Goal: Transaction & Acquisition: Purchase product/service

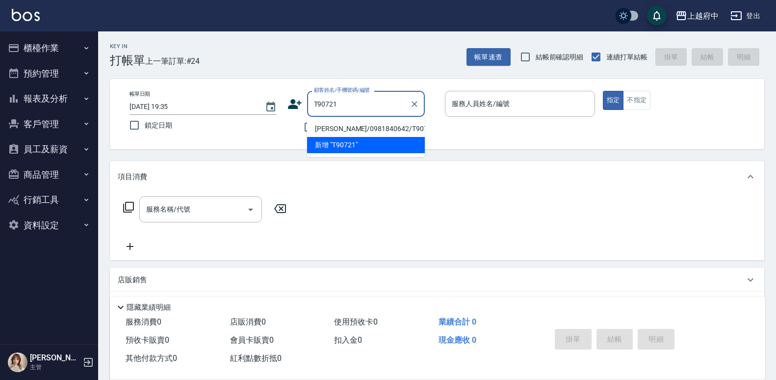
click at [354, 128] on li "[PERSON_NAME]/0981840642/T90721" at bounding box center [366, 129] width 118 height 16
type input "[PERSON_NAME]/0981840642/T90721"
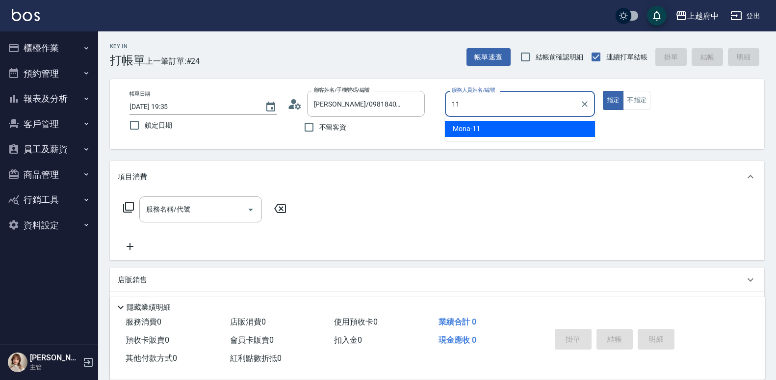
type input "11"
type button "true"
type input "Mona-11"
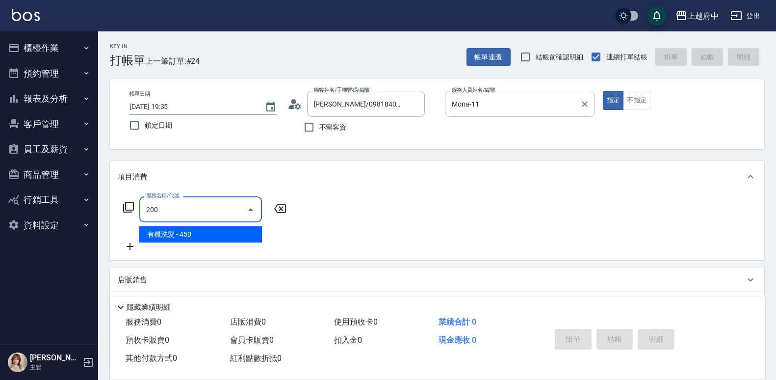
type input "有機洗髮(200)"
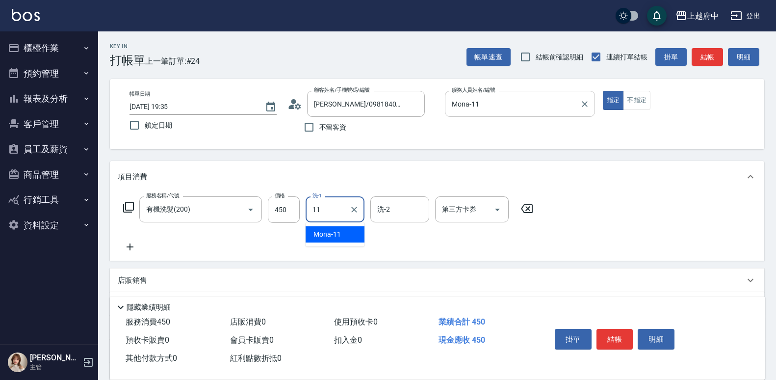
type input "Mona-11"
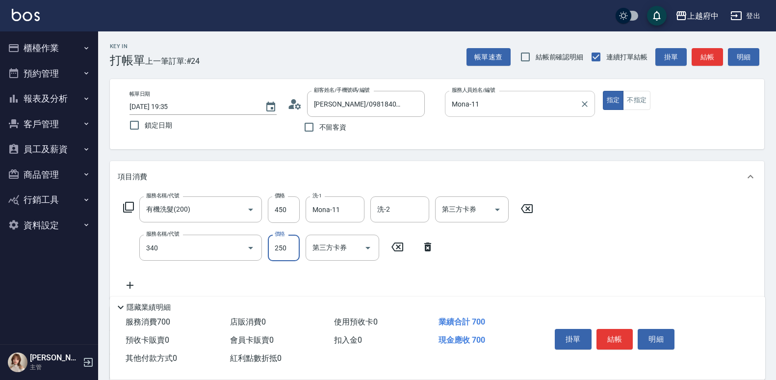
type input "剪髮(340)"
type input "180"
click at [493, 252] on div "服務名稱/代號 有機洗髮(200) 服務名稱/代號 價格 450 價格 洗-1 Mona-11 洗-1 洗-2 洗-2 第三方卡券 第三方卡券 服務名稱/代號…" at bounding box center [329, 243] width 422 height 95
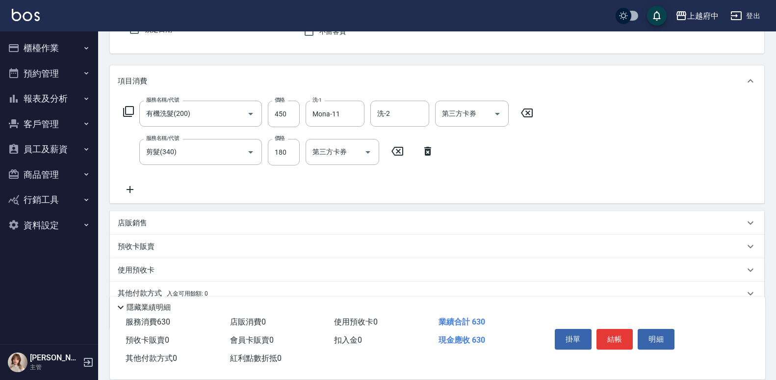
scroll to position [98, 0]
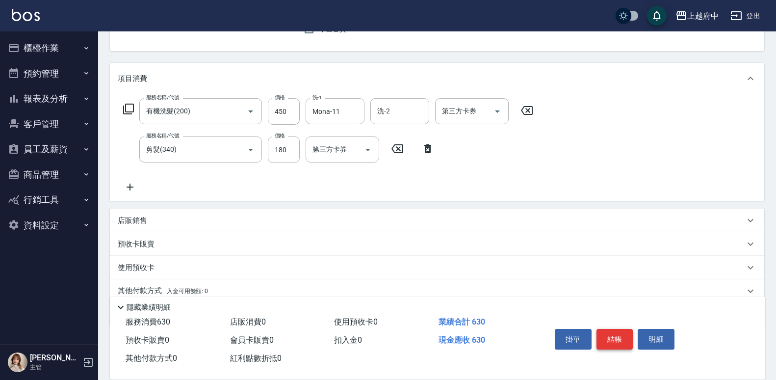
click at [613, 335] on button "結帳" at bounding box center [615, 339] width 37 height 21
type input "2025/10/10 19:36"
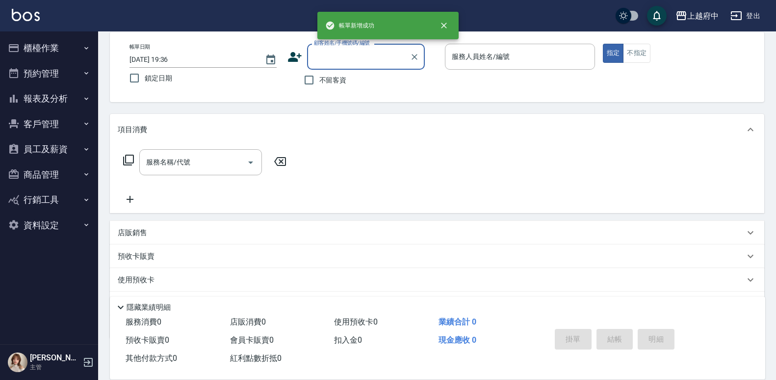
scroll to position [0, 0]
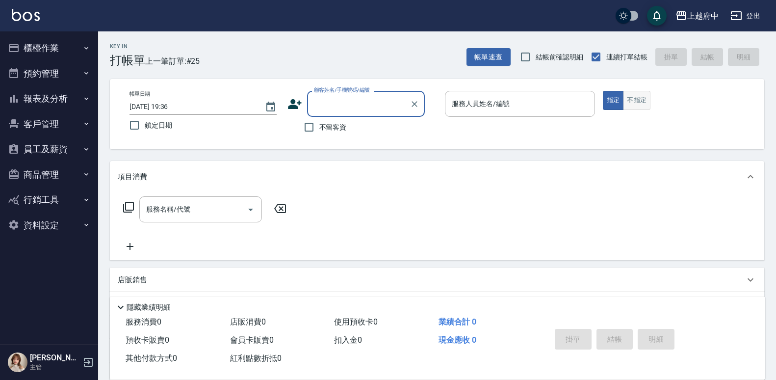
click at [628, 99] on button "不指定" at bounding box center [636, 100] width 27 height 19
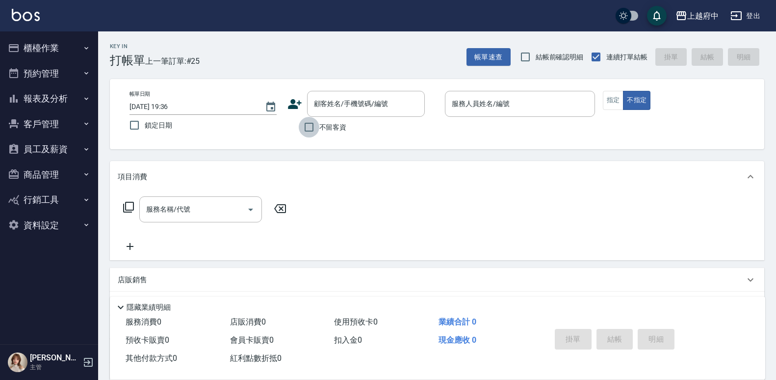
click at [310, 127] on input "不留客資" at bounding box center [309, 127] width 21 height 21
checkbox input "true"
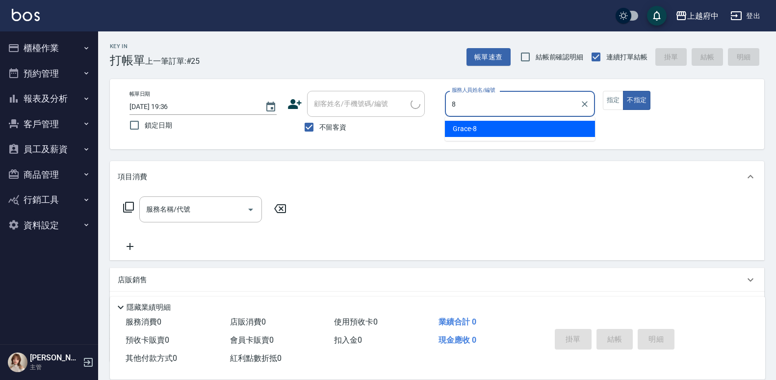
type input "Grace-8"
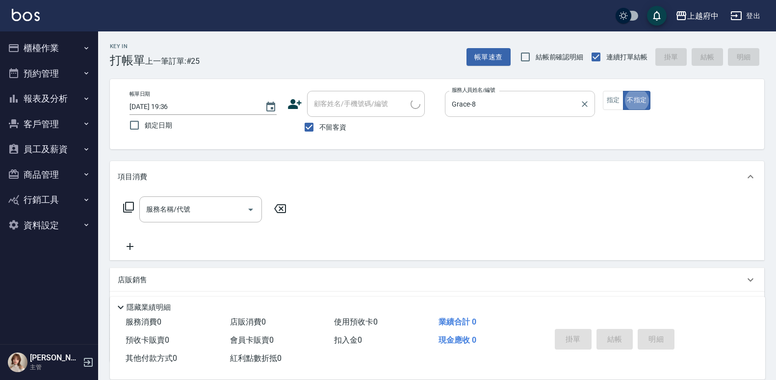
type button "false"
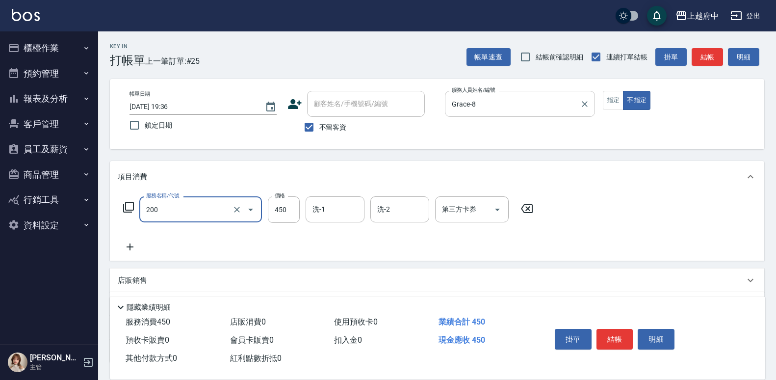
type input "有機洗髮(200)"
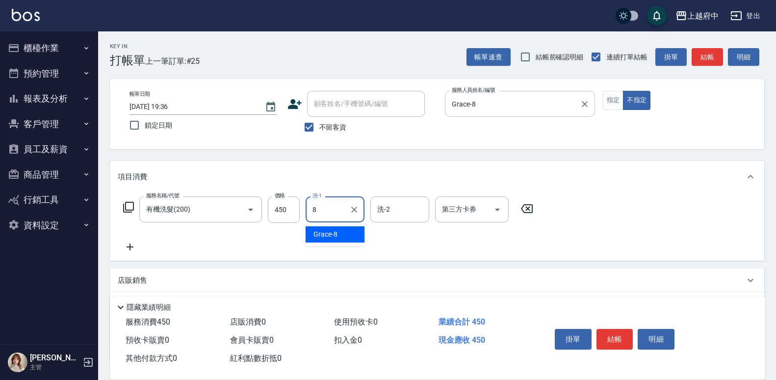
type input "Grace-8"
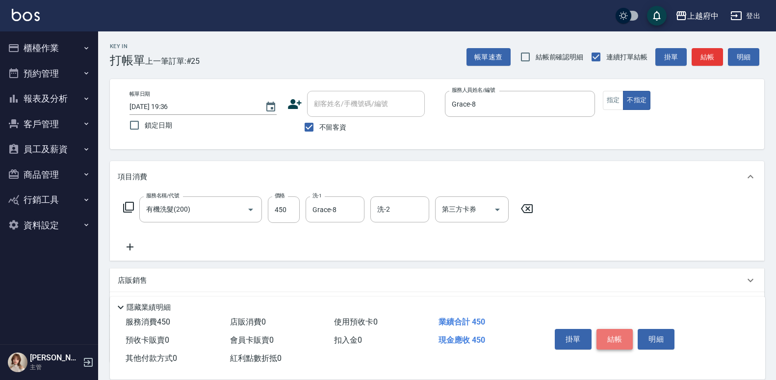
click at [613, 336] on button "結帳" at bounding box center [615, 339] width 37 height 21
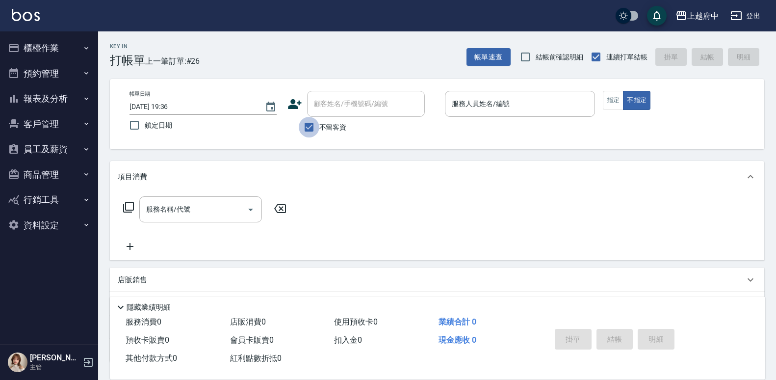
click at [311, 127] on input "不留客資" at bounding box center [309, 127] width 21 height 21
checkbox input "false"
click at [335, 111] on input "顧客姓名/手機號碼/編號" at bounding box center [359, 103] width 94 height 17
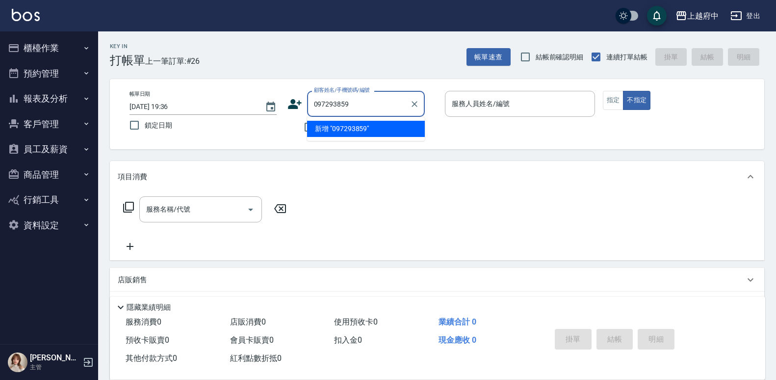
type input "0972938598"
click at [412, 105] on icon "Clear" at bounding box center [415, 104] width 10 height 10
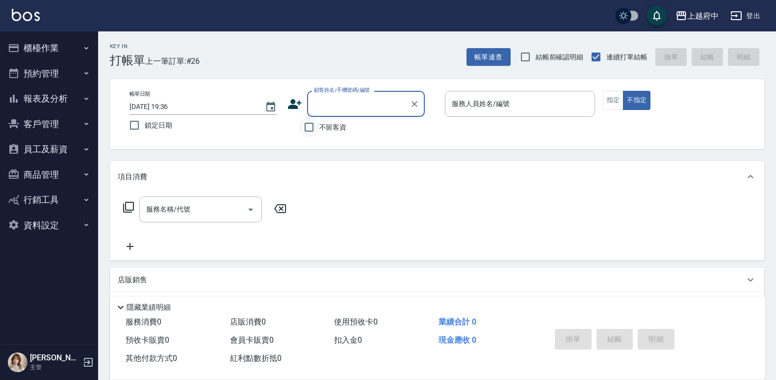
click at [307, 128] on input "不留客資" at bounding box center [309, 127] width 21 height 21
checkbox input "true"
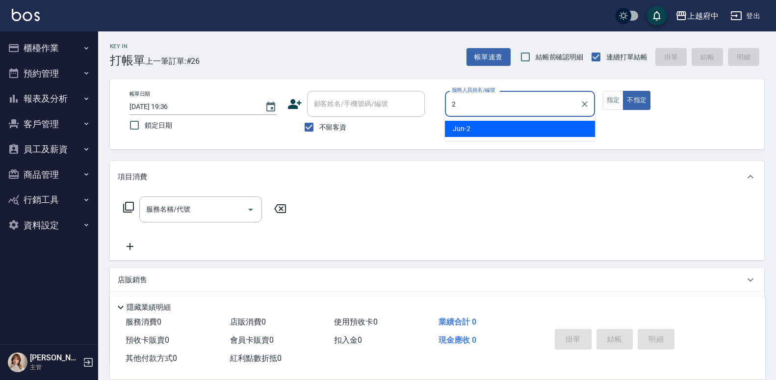
type input "Jun-2"
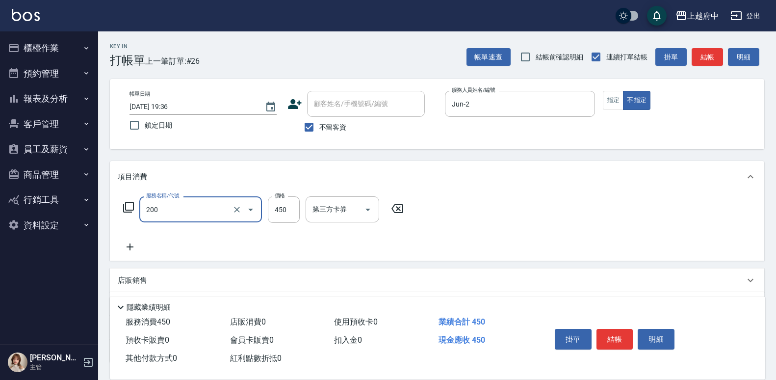
type input "有機洗髮(200)"
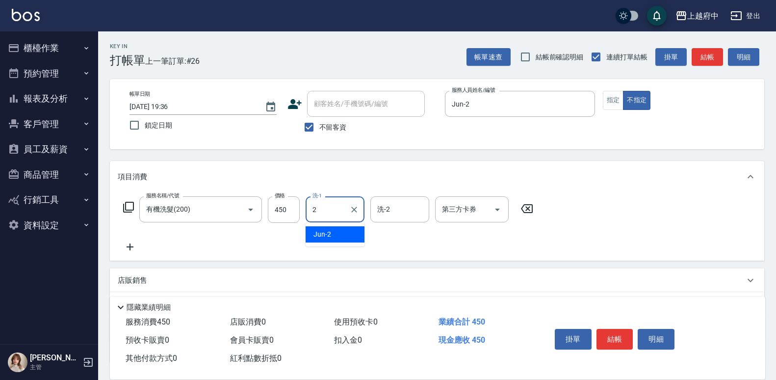
type input "Jun-2"
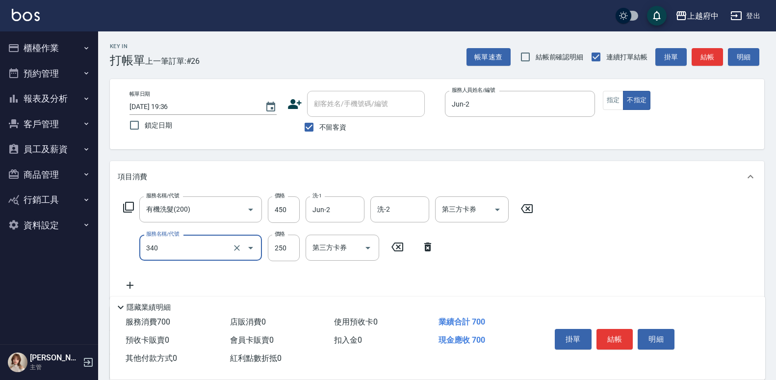
type input "剪髮(340)"
type input "200"
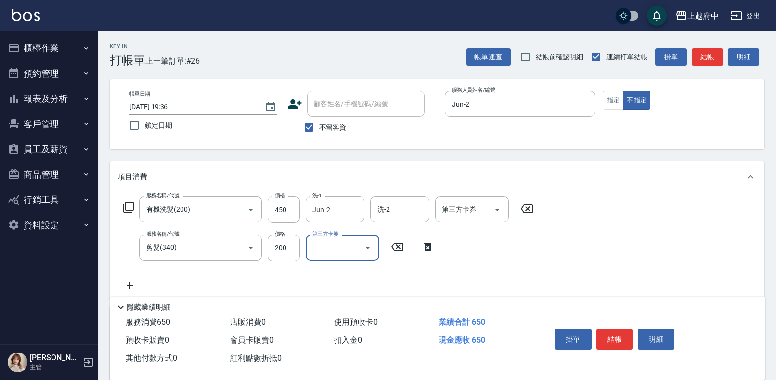
click at [516, 241] on div "服務名稱/代號 有機洗髮(200) 服務名稱/代號 價格 450 價格 洗-1 Jun-2 洗-1 洗-2 洗-2 第三方卡券 第三方卡券 服務名稱/代號 剪…" at bounding box center [329, 243] width 422 height 95
click at [621, 337] on button "結帳" at bounding box center [615, 339] width 37 height 21
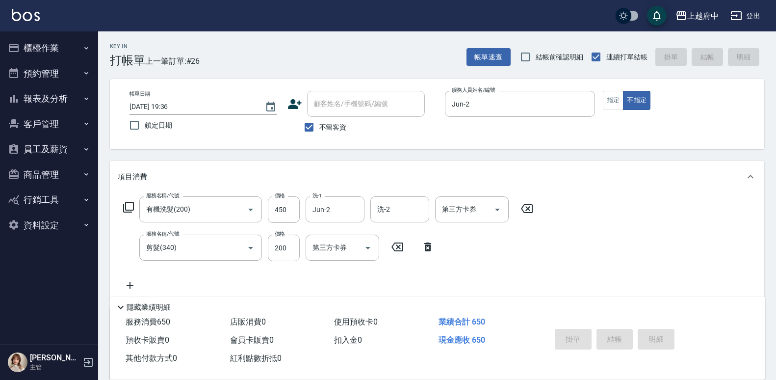
type input "2025/10/10 19:37"
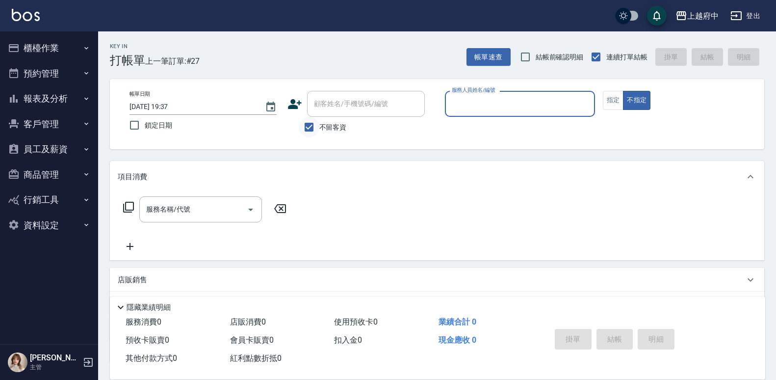
click at [311, 127] on input "不留客資" at bounding box center [309, 127] width 21 height 21
checkbox input "false"
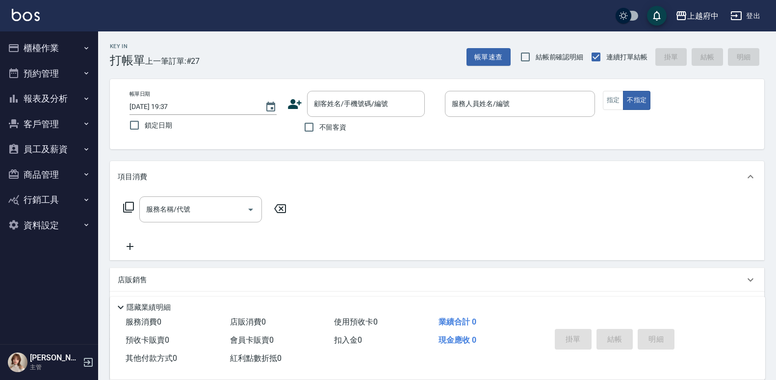
click at [293, 106] on icon at bounding box center [295, 104] width 14 height 10
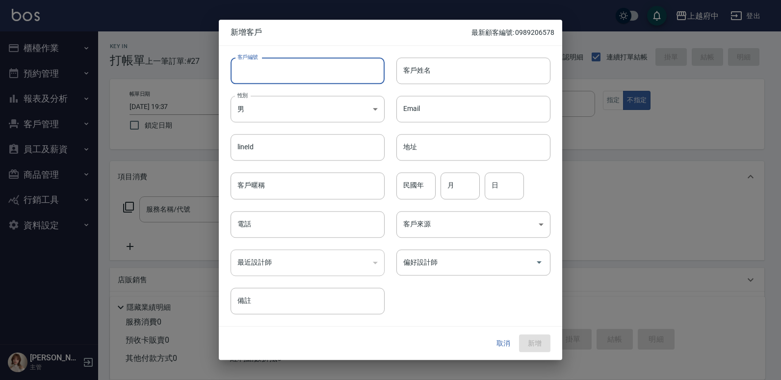
click at [278, 70] on input "客戶編號" at bounding box center [308, 70] width 154 height 26
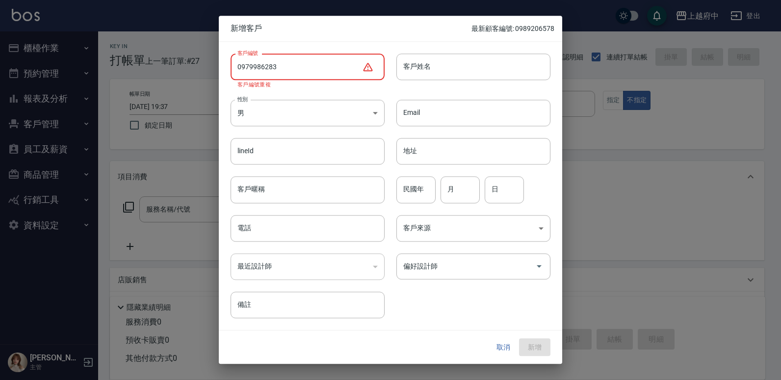
type input "0979986283"
click at [495, 344] on button "取消" at bounding box center [503, 347] width 31 height 18
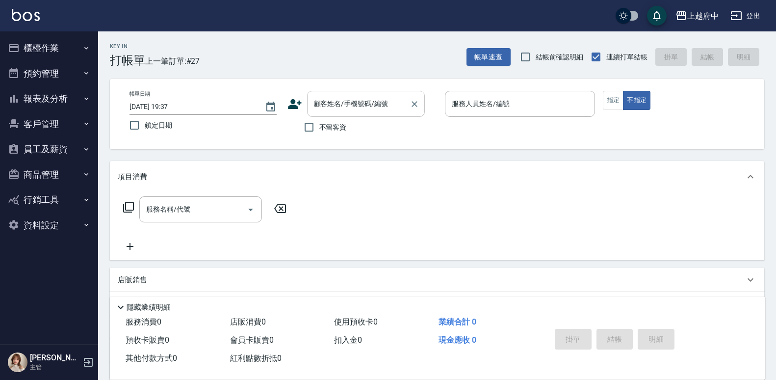
click at [329, 101] on div "顧客姓名/手機號碼/編號 顧客姓名/手機號碼/編號" at bounding box center [366, 104] width 118 height 26
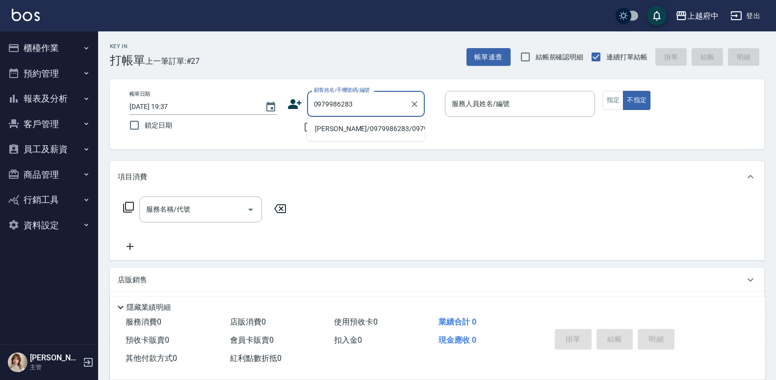
click at [352, 131] on li "黃世翔/0979986283/0979986283" at bounding box center [366, 129] width 118 height 16
type input "黃世翔/0979986283/0979986283"
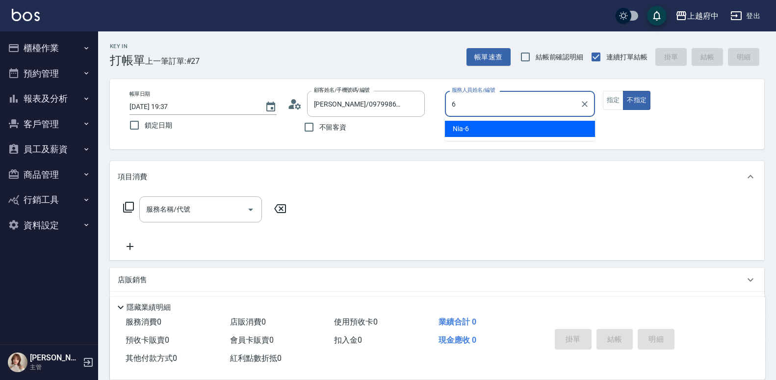
type input "Nia-6"
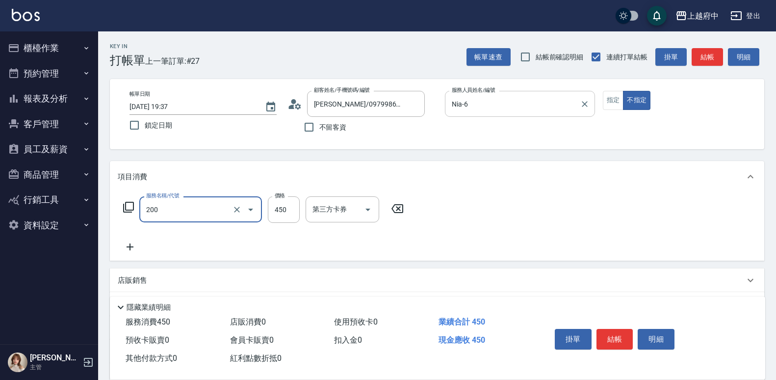
type input "有機洗髮(200)"
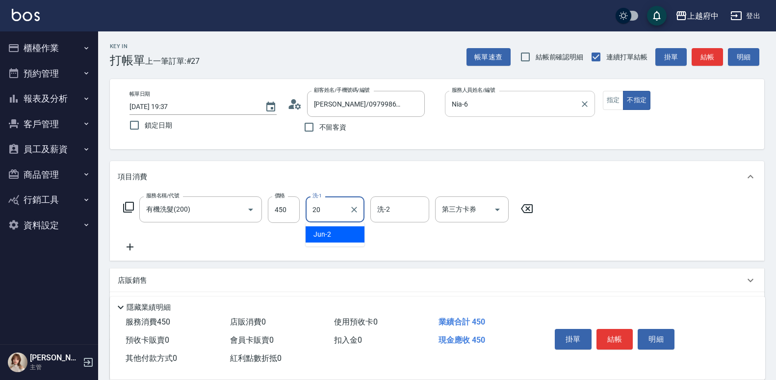
type input "Kimi-20"
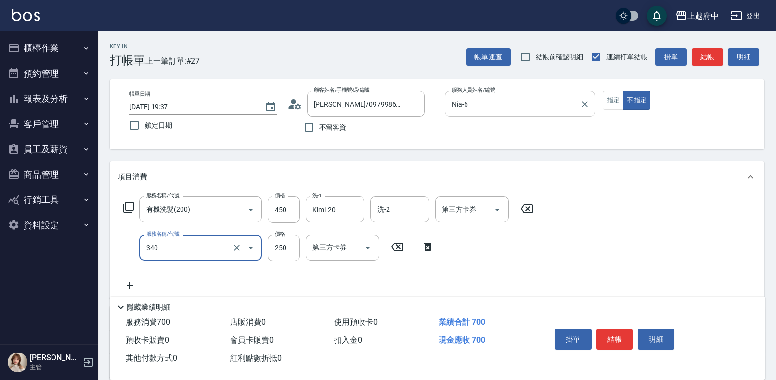
type input "剪髮(340)"
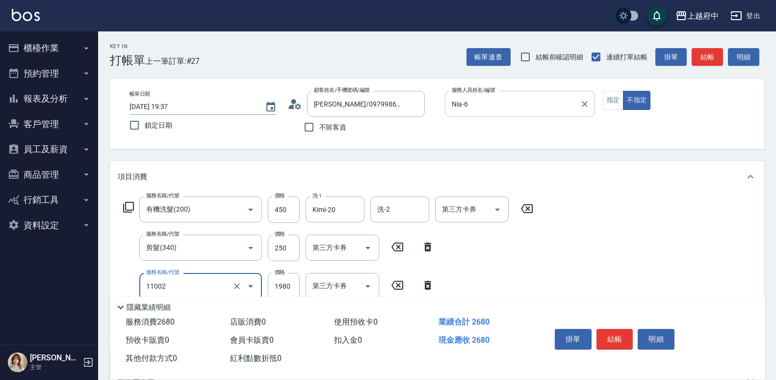
type input "染髮S(11002)"
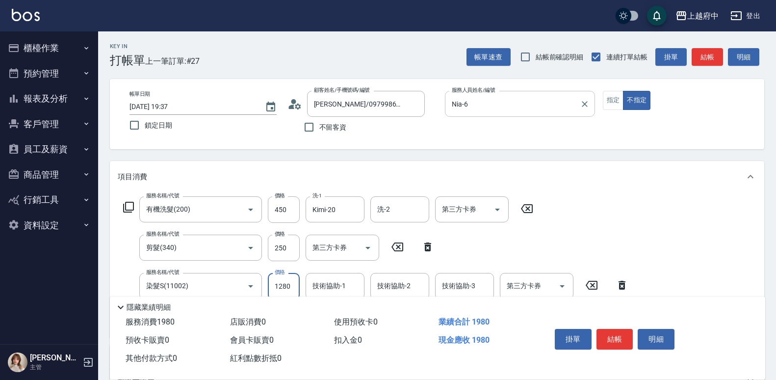
type input "1280"
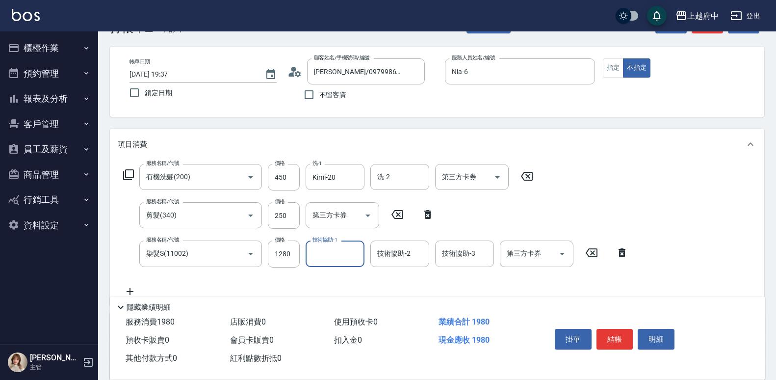
scroll to position [49, 0]
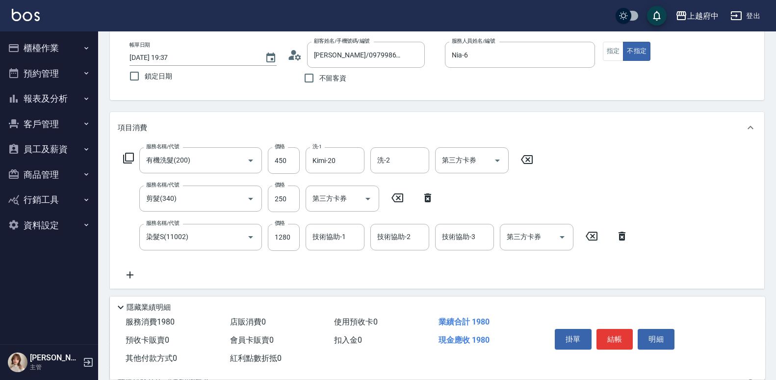
click at [647, 181] on div "服務名稱/代號 有機洗髮(200) 服務名稱/代號 價格 450 價格 洗-1 Kimi-20 洗-1 洗-2 洗-2 第三方卡券 第三方卡券 服務名稱/代號…" at bounding box center [437, 215] width 655 height 145
click at [346, 237] on input "技術協助-1" at bounding box center [335, 236] width 50 height 17
type input "20"
click at [436, 271] on div "服務名稱/代號 有機洗髮(200) 服務名稱/代號 價格 450 價格 洗-1 Kimi-20 洗-1 洗-2 洗-2 第三方卡券 第三方卡券 服務名稱/代號…" at bounding box center [376, 213] width 517 height 133
click at [330, 240] on input "技術協助-1" at bounding box center [335, 236] width 50 height 17
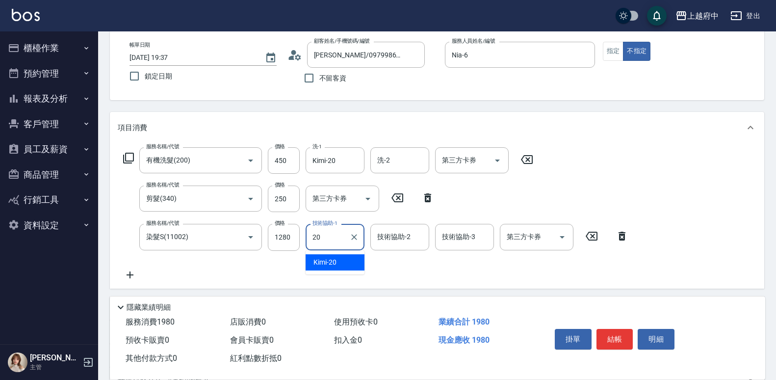
type input "Kimi-20"
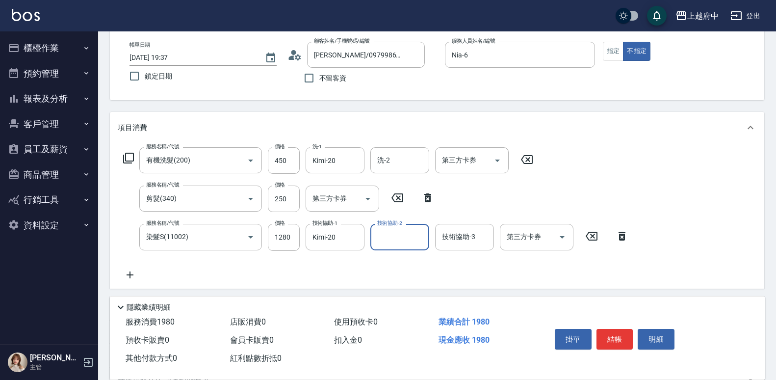
click at [441, 267] on div "服務名稱/代號 有機洗髮(200) 服務名稱/代號 價格 450 價格 洗-1 Kimi-20 洗-1 洗-2 洗-2 第三方卡券 第三方卡券 服務名稱/代號…" at bounding box center [376, 213] width 517 height 133
click at [612, 330] on button "結帳" at bounding box center [615, 339] width 37 height 21
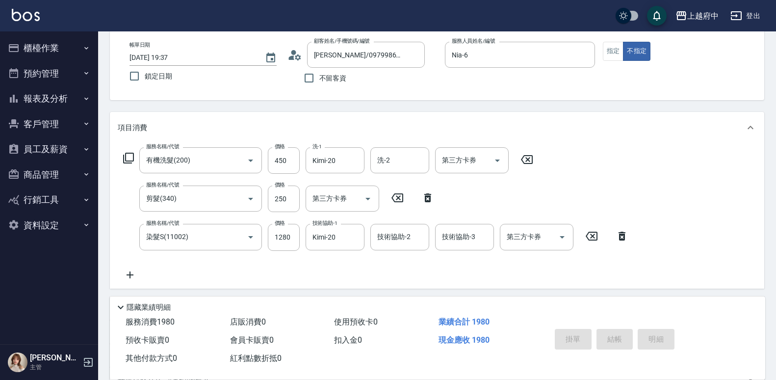
type input "2025/10/10 19:38"
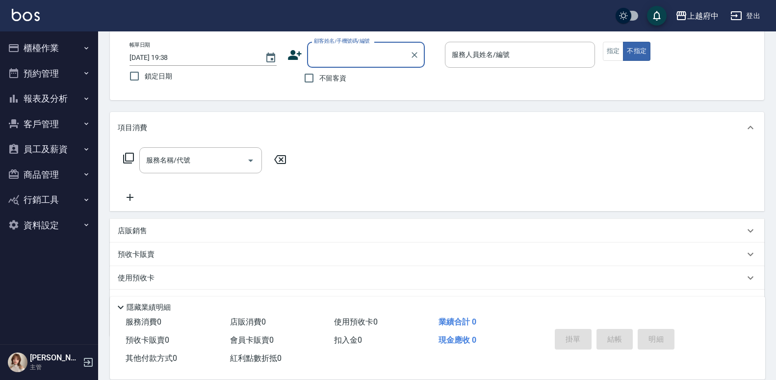
scroll to position [0, 0]
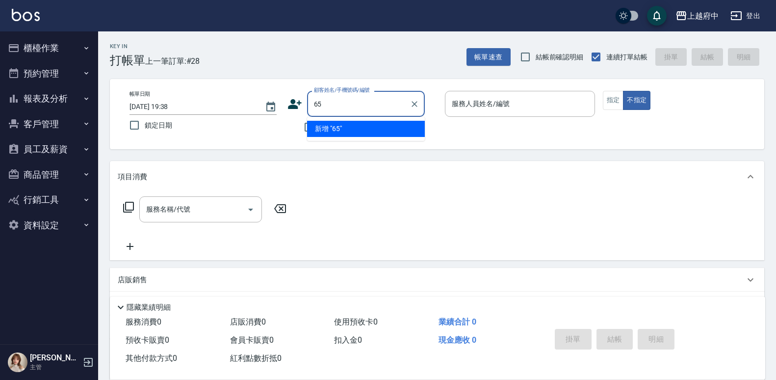
type input "6"
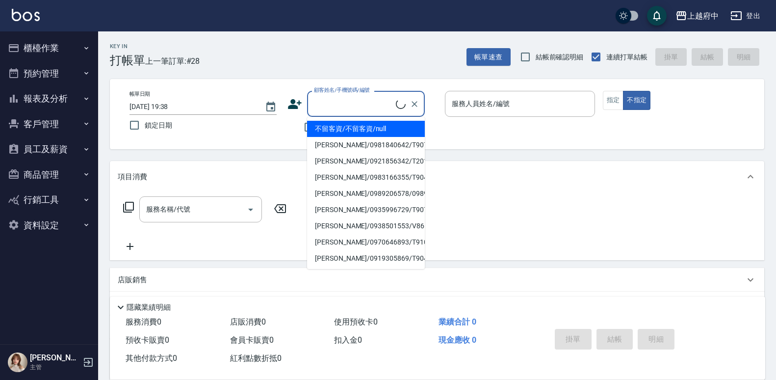
click at [290, 132] on div "不留客資" at bounding box center [356, 127] width 137 height 21
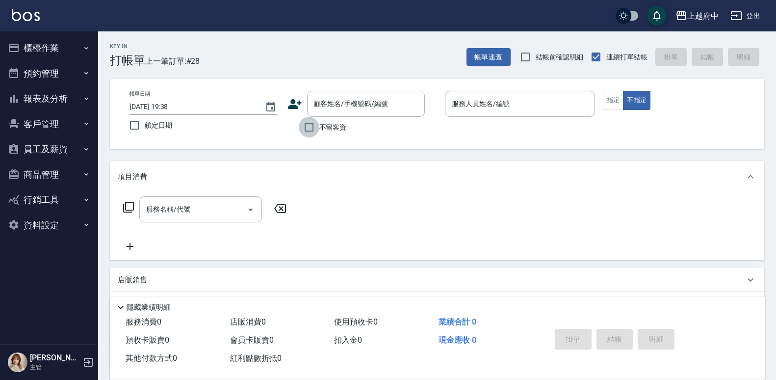
click at [306, 127] on input "不留客資" at bounding box center [309, 127] width 21 height 21
checkbox input "true"
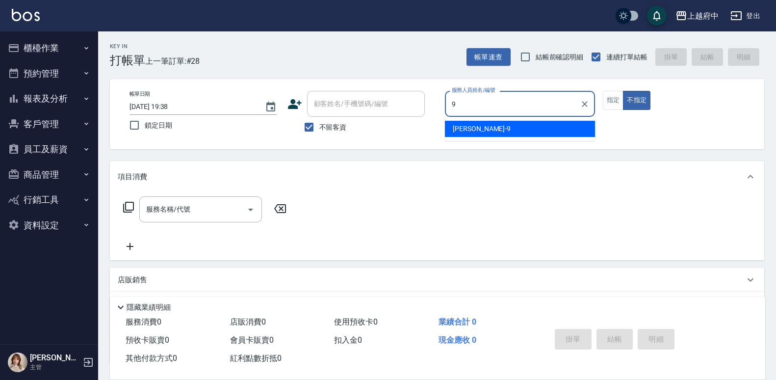
type input "David-9"
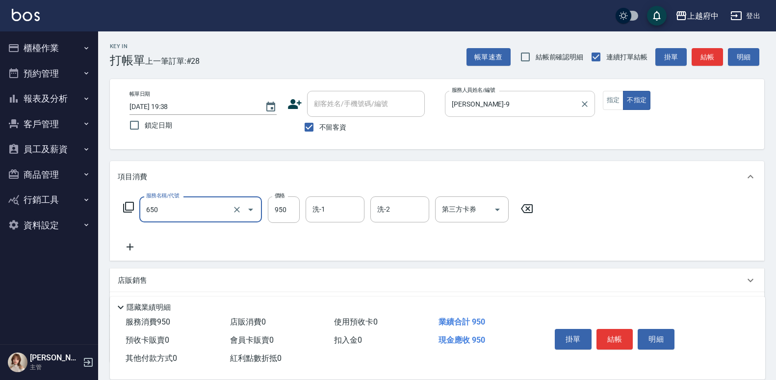
type input "SPA精油洗髮(650)"
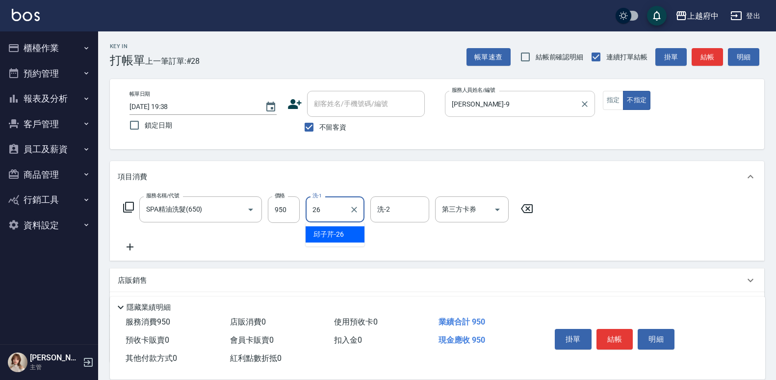
type input "邱子芹-26"
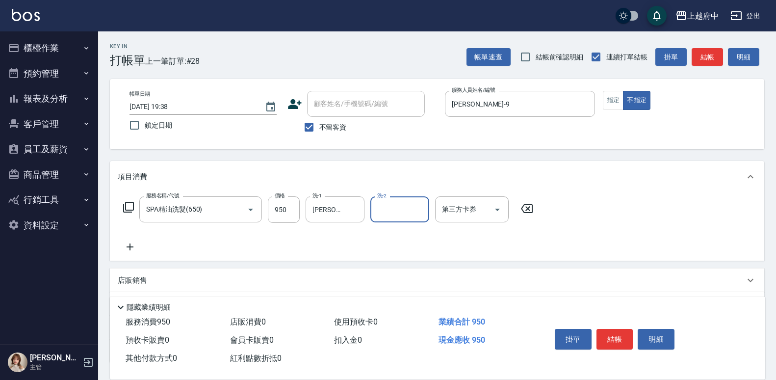
click at [485, 241] on div "服務名稱/代號 SPA精油洗髮(650) 服務名稱/代號 價格 950 價格 洗-1 邱子芹-26 洗-1 洗-2 洗-2 第三方卡券 第三方卡券" at bounding box center [329, 224] width 422 height 56
click at [612, 331] on button "結帳" at bounding box center [615, 339] width 37 height 21
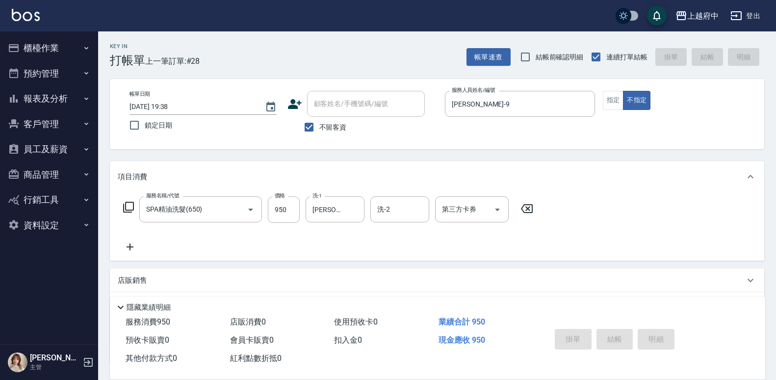
type input "2025/10/10 19:39"
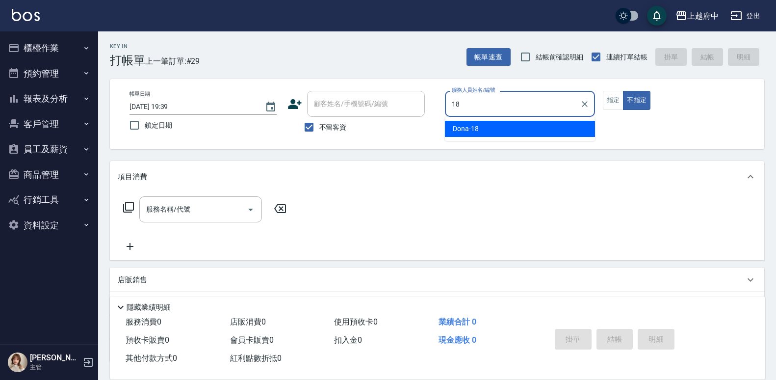
type input "Dona-18"
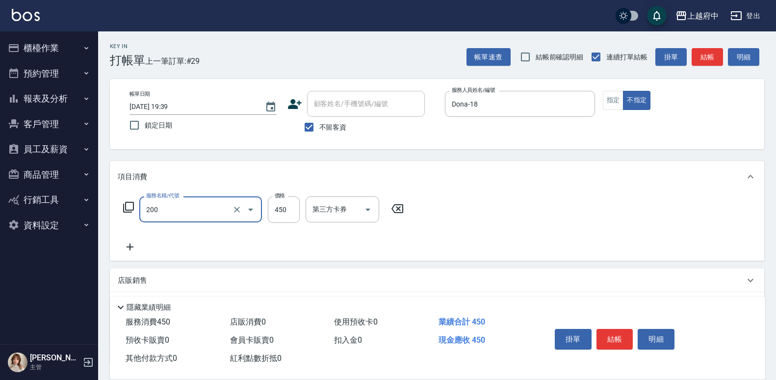
type input "有機洗髮(200)"
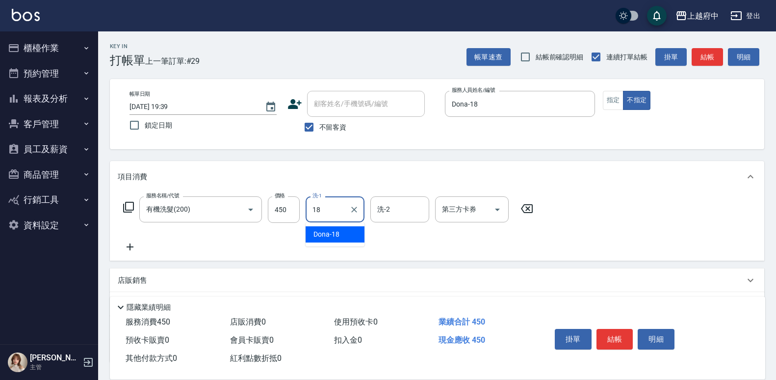
type input "Dona-18"
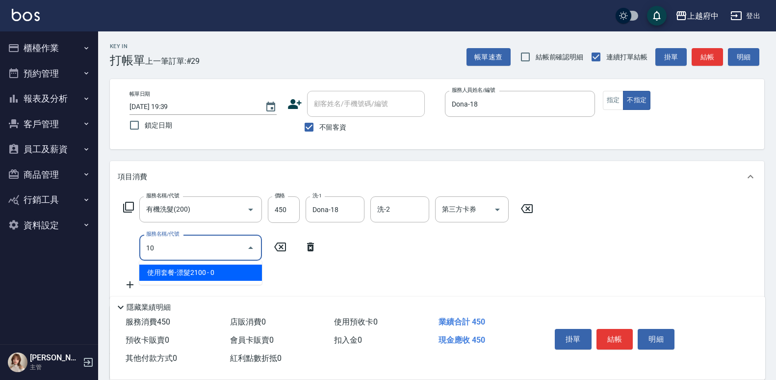
type input "1"
type input "2"
click at [187, 273] on span "加強補色 - 150" at bounding box center [200, 272] width 123 height 16
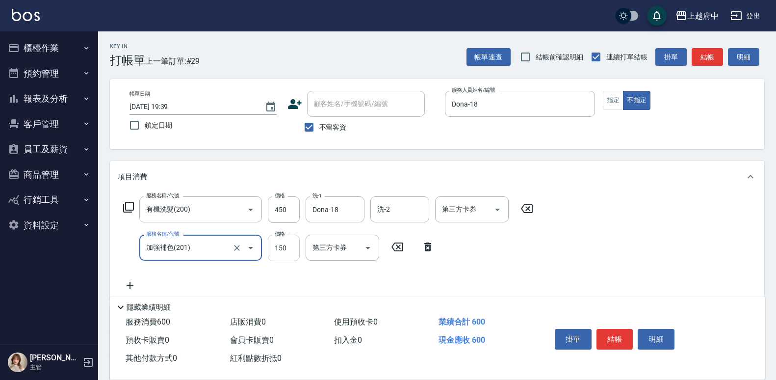
type input "加強補色(201)"
click at [493, 264] on div "服務名稱/代號 有機洗髮(200) 服務名稱/代號 價格 450 價格 洗-1 Dona-18 洗-1 洗-2 洗-2 第三方卡券 第三方卡券 服務名稱/代號…" at bounding box center [329, 243] width 422 height 95
click at [607, 331] on button "結帳" at bounding box center [615, 339] width 37 height 21
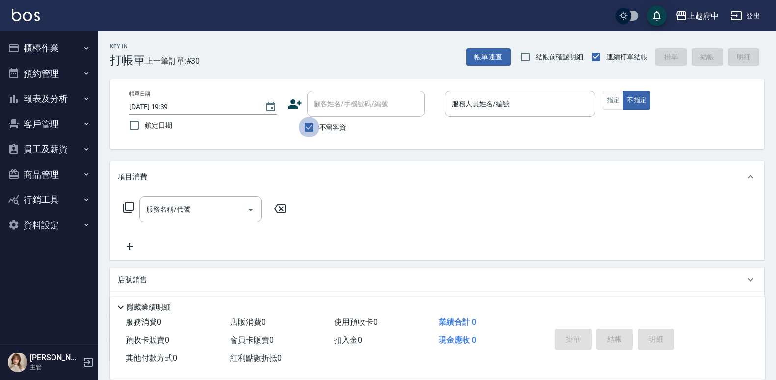
click at [309, 124] on input "不留客資" at bounding box center [309, 127] width 21 height 21
checkbox input "false"
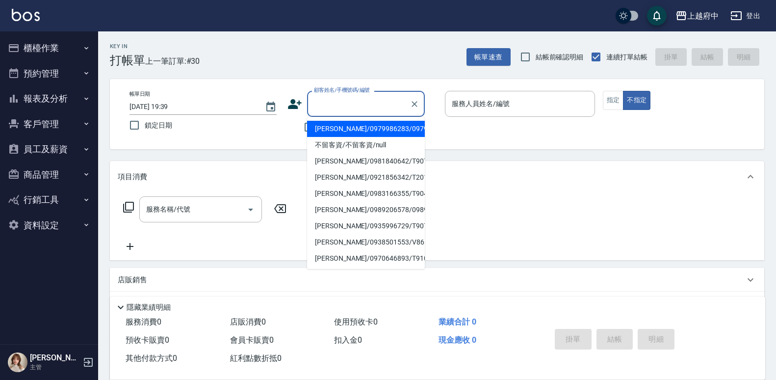
click at [338, 108] on input "顧客姓名/手機號碼/編號" at bounding box center [359, 103] width 94 height 17
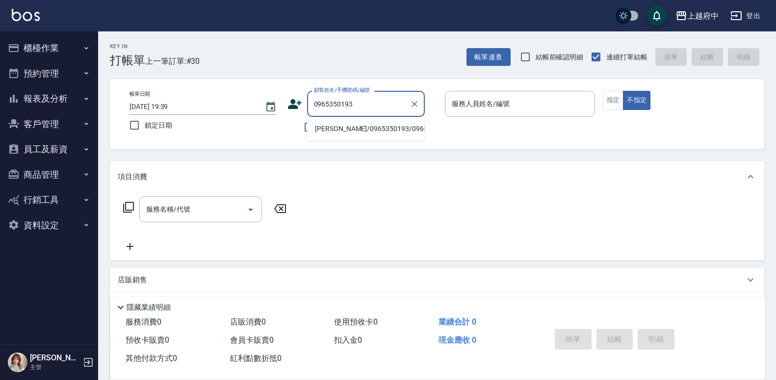
click at [353, 137] on li "黃宜德/0965350193/0965350193" at bounding box center [366, 129] width 118 height 16
type input "黃宜德/0965350193/0965350193"
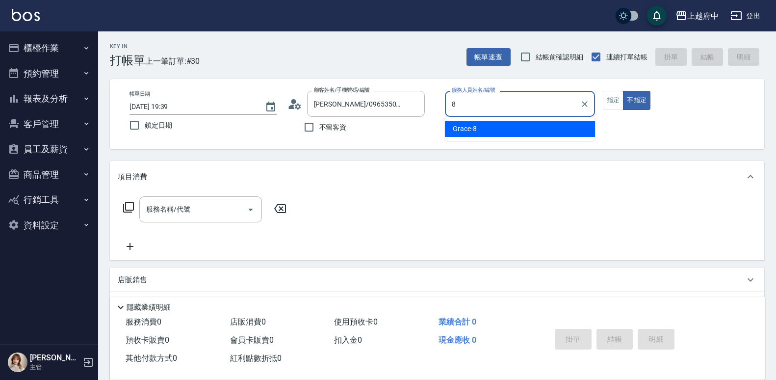
type input "Grace-8"
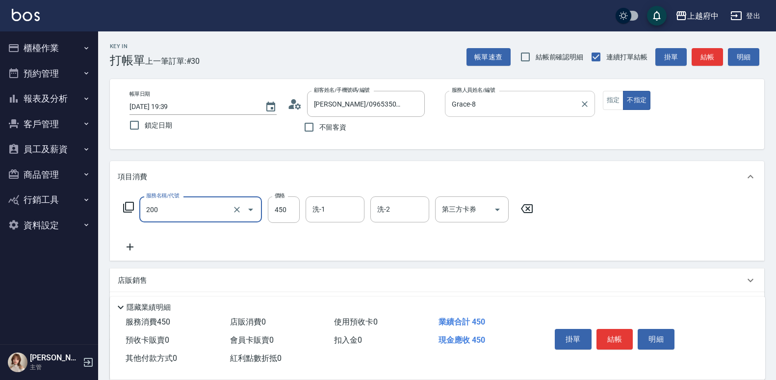
type input "有機洗髮(200)"
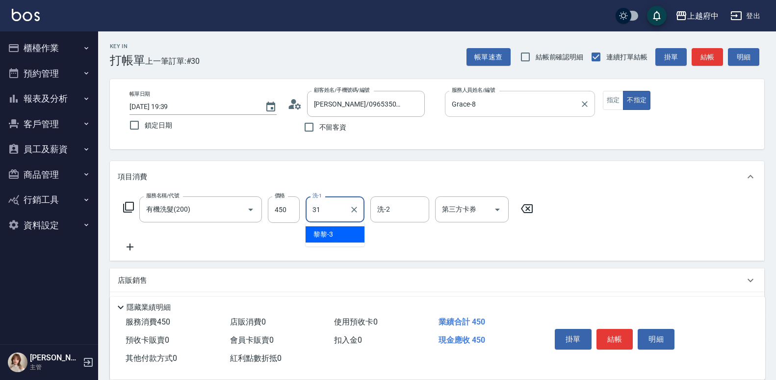
type input "王品云-31"
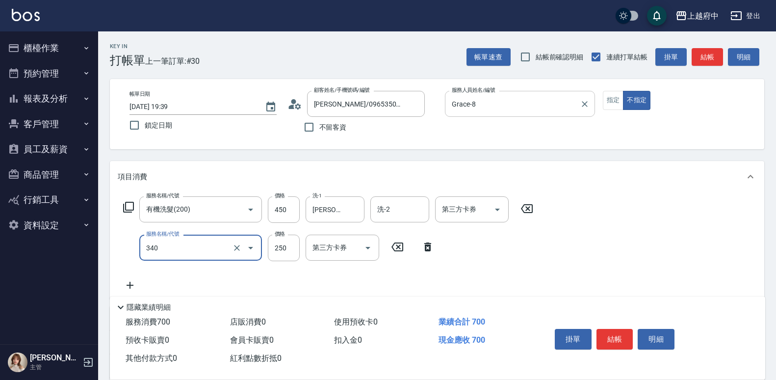
type input "剪髮(340)"
type input "200"
click at [571, 248] on div "服務名稱/代號 有機洗髮(200) 服務名稱/代號 價格 450 價格 洗-1 王品云-31 洗-1 洗-2 洗-2 第三方卡券 第三方卡券 服務名稱/代號 …" at bounding box center [437, 245] width 655 height 106
click at [619, 342] on button "結帳" at bounding box center [615, 339] width 37 height 21
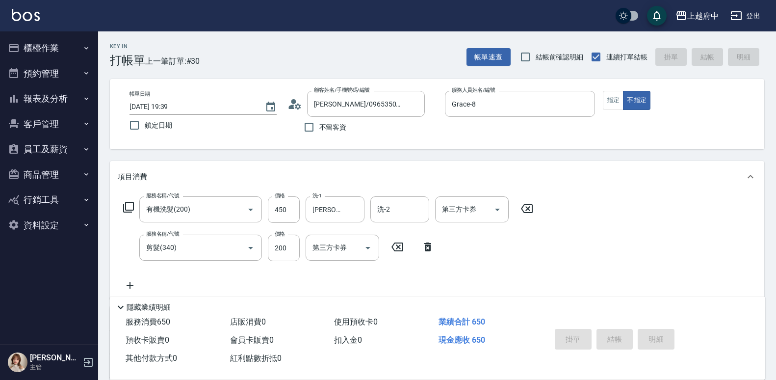
type input "2025/10/10 19:40"
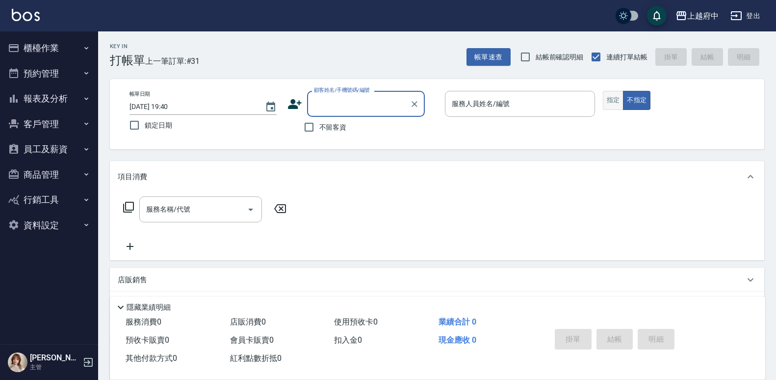
click at [616, 102] on button "指定" at bounding box center [613, 100] width 21 height 19
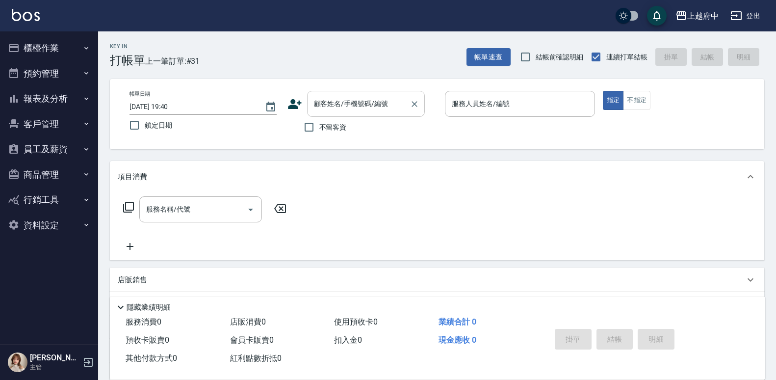
click at [366, 100] on div "顧客姓名/手機號碼/編號 顧客姓名/手機號碼/編號" at bounding box center [366, 104] width 118 height 26
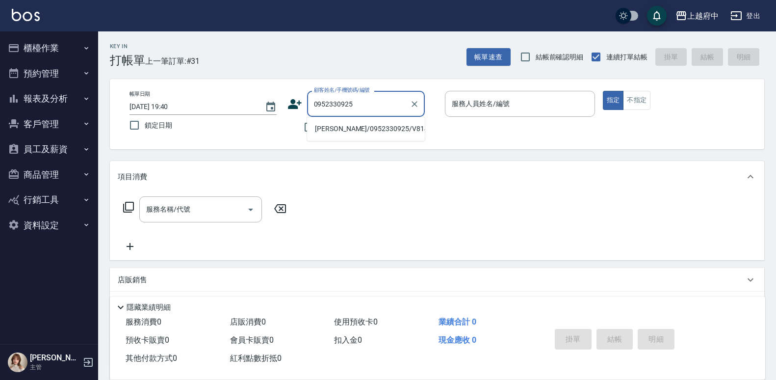
click at [370, 125] on li "陳佩怡/0952330925/V81409" at bounding box center [366, 129] width 118 height 16
type input "陳佩怡/0952330925/V81409"
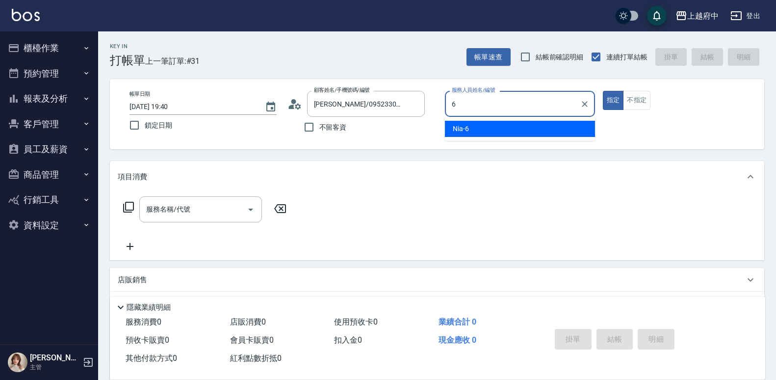
type input "Nia-6"
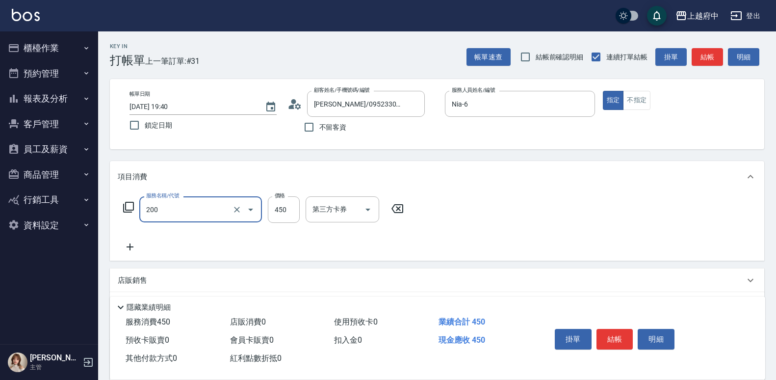
type input "有機洗髮(200)"
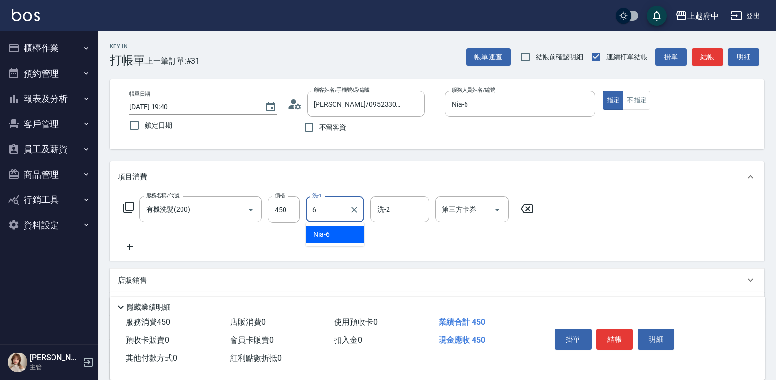
type input "Nia-6"
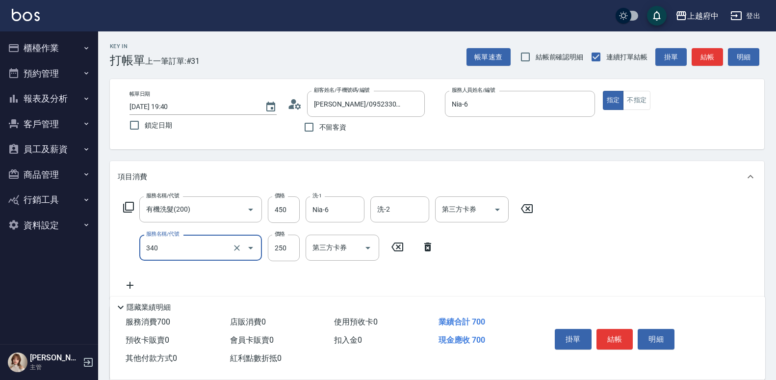
type input "剪髮(340)"
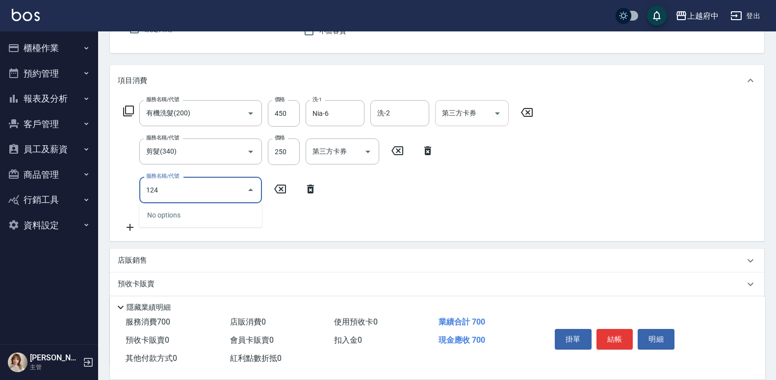
scroll to position [98, 0]
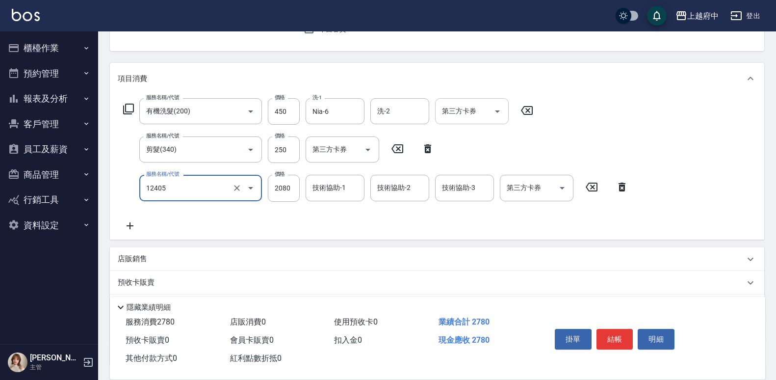
type input "染髮L(12405)"
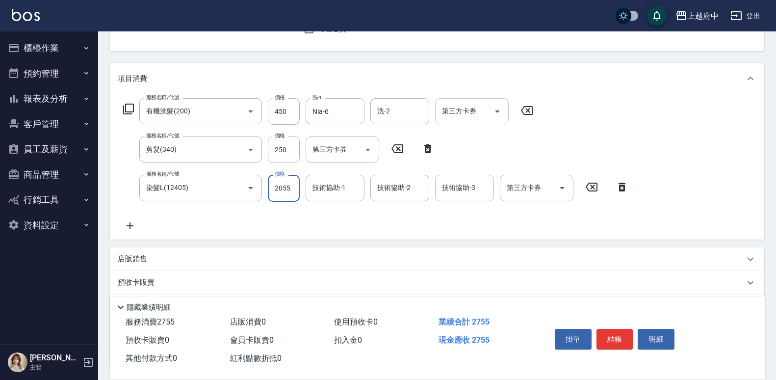
type input "2055"
type input "Nia-6"
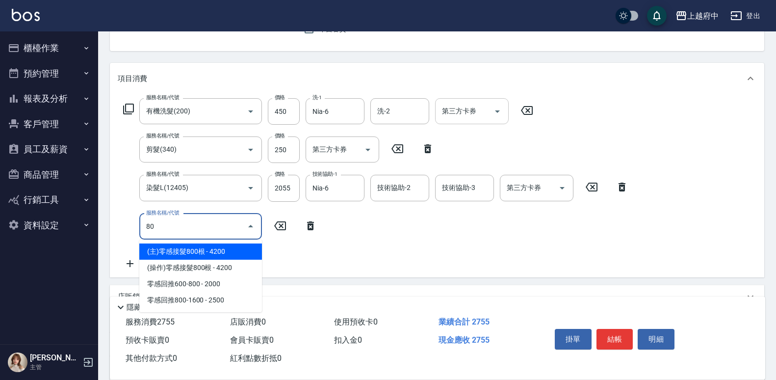
type input "8"
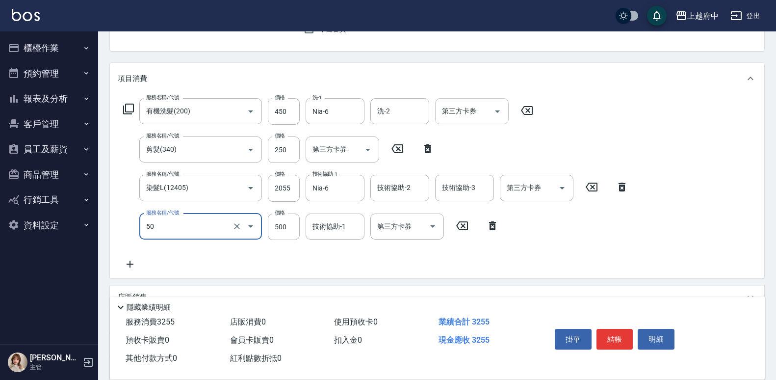
type input "燙瀏海(50)"
type input "800"
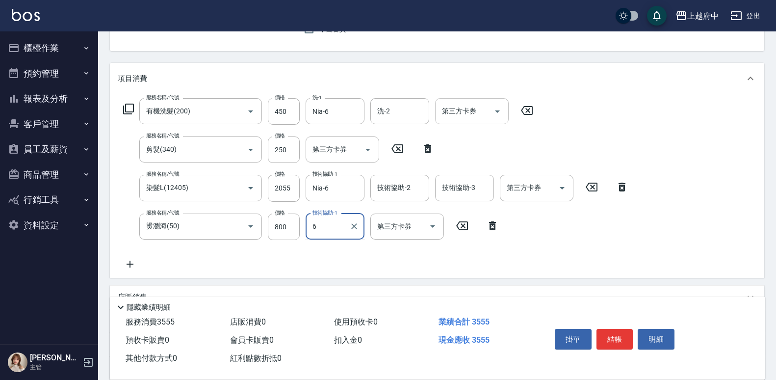
scroll to position [0, 31]
type input "6"
click at [317, 232] on input "技術協助-1" at bounding box center [335, 226] width 50 height 17
type input "Nia-6"
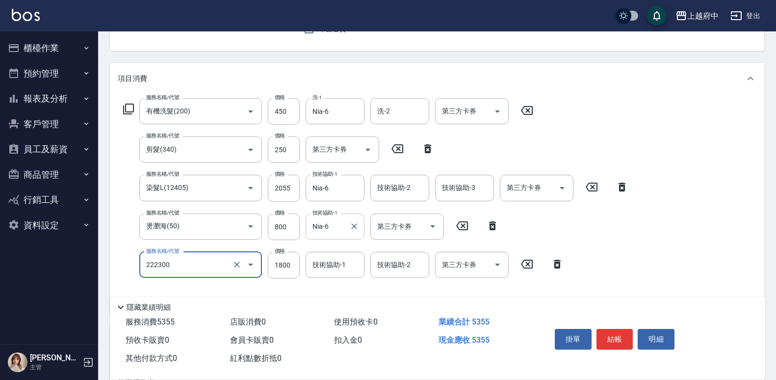
type input "結構三段式(222300)"
type input "1587"
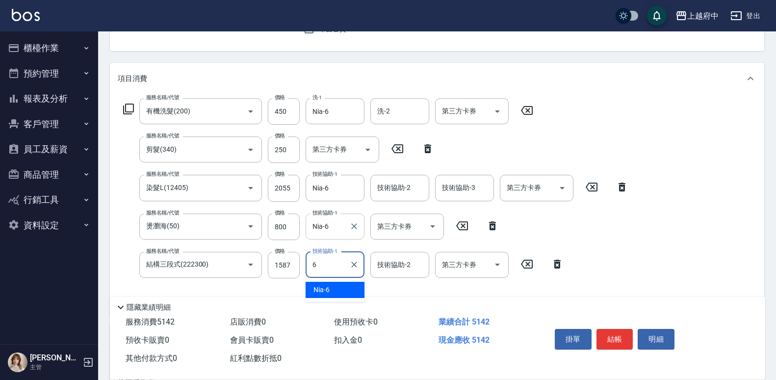
type input "Nia-6"
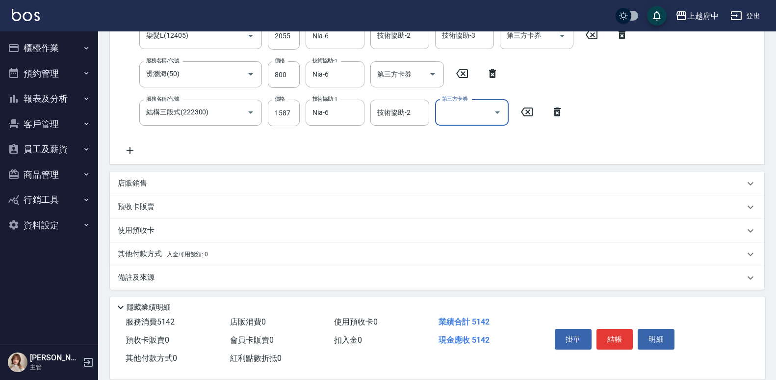
scroll to position [254, 0]
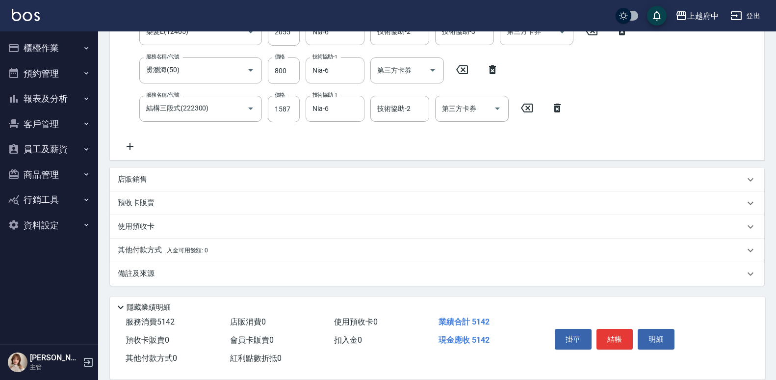
click at [149, 252] on p "其他付款方式 入金可用餘額: 0" at bounding box center [163, 250] width 90 height 11
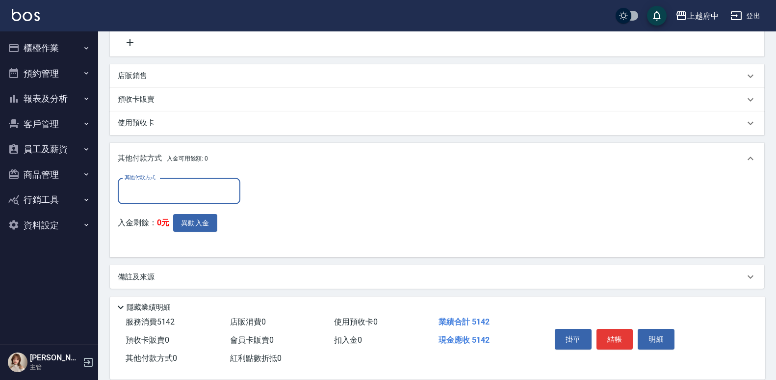
scroll to position [361, 0]
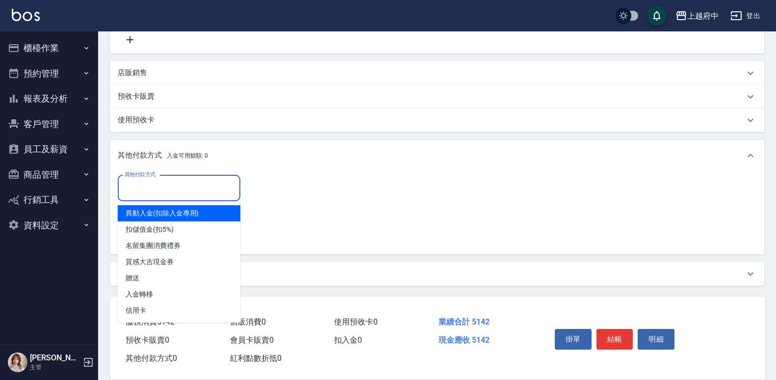
click at [164, 189] on input "其他付款方式" at bounding box center [179, 188] width 114 height 17
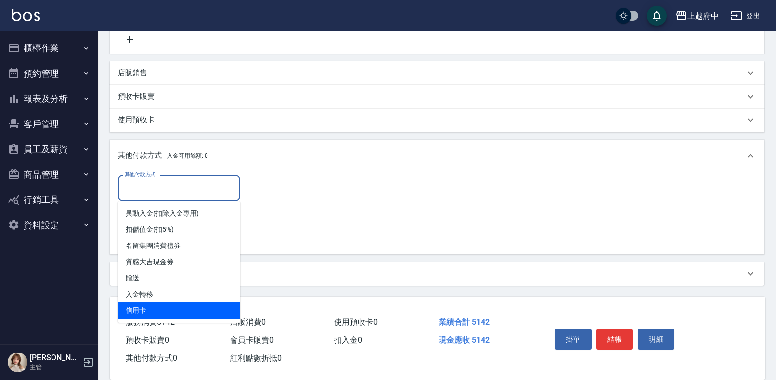
click at [139, 303] on span "信用卡" at bounding box center [179, 310] width 123 height 16
type input "信用卡"
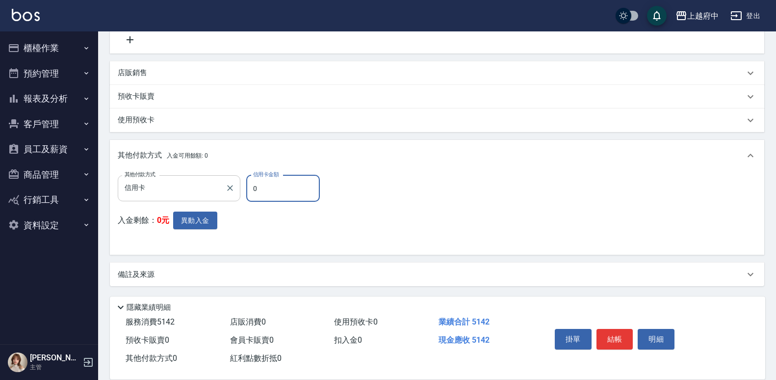
drag, startPoint x: 265, startPoint y: 189, endPoint x: 237, endPoint y: 191, distance: 28.5
click at [237, 191] on div "其他付款方式 信用卡 其他付款方式 信用卡金額 0 信用卡金額" at bounding box center [222, 188] width 208 height 26
type input "5142"
click at [406, 234] on div "其他付款方式 信用卡 其他付款方式 信用卡金額 5142 信用卡金額 入金剩餘： 0元 異動入金" at bounding box center [437, 211] width 639 height 72
click at [607, 334] on button "結帳" at bounding box center [615, 339] width 37 height 21
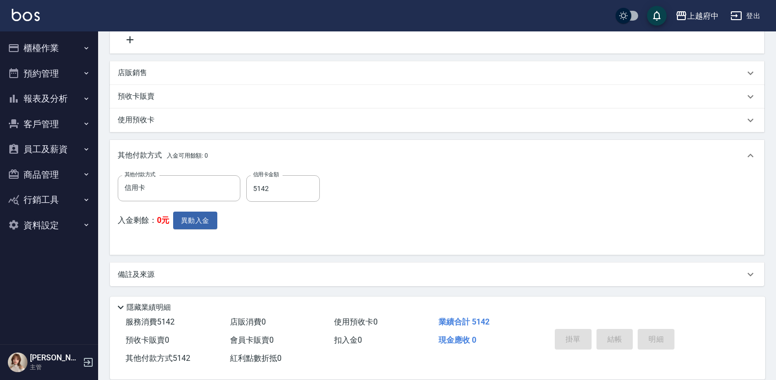
type input "2025/10/10 19:50"
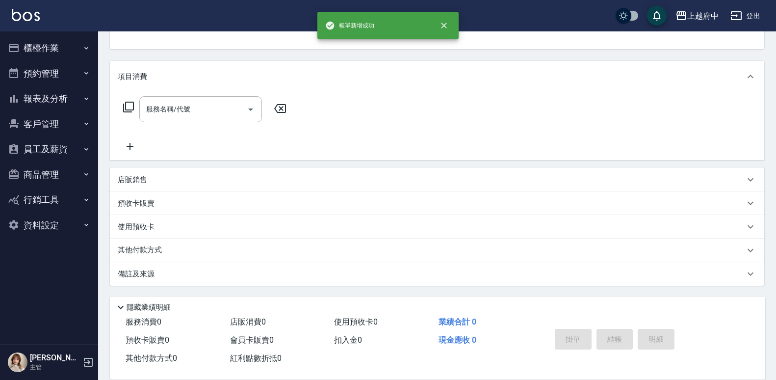
scroll to position [0, 0]
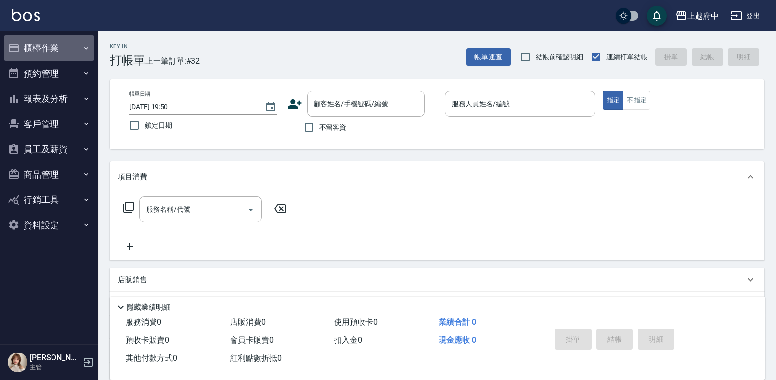
click at [48, 49] on button "櫃檯作業" at bounding box center [49, 48] width 90 height 26
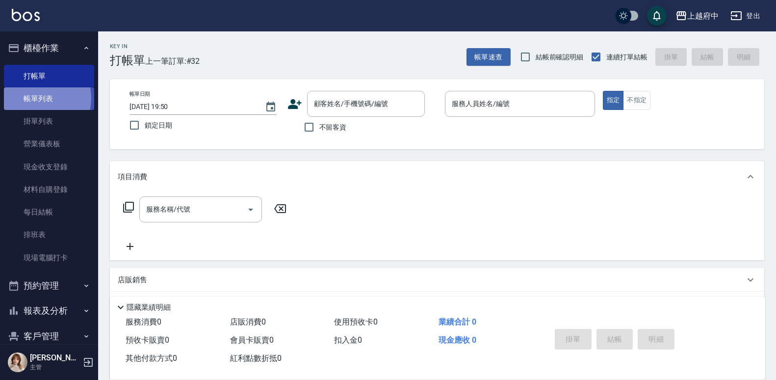
drag, startPoint x: 35, startPoint y: 98, endPoint x: 29, endPoint y: 105, distance: 9.4
click at [35, 97] on link "帳單列表" at bounding box center [49, 98] width 90 height 23
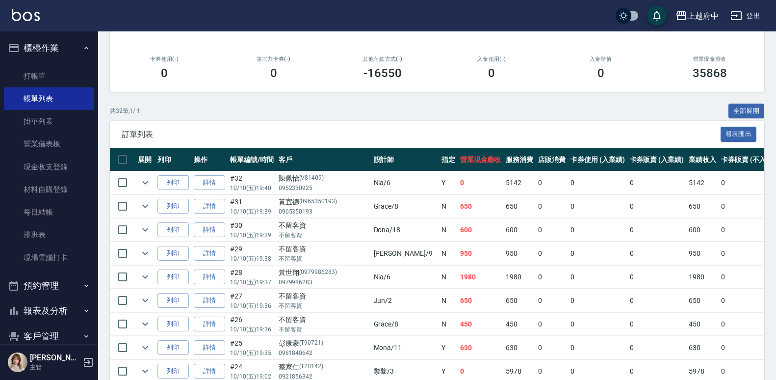
scroll to position [147, 0]
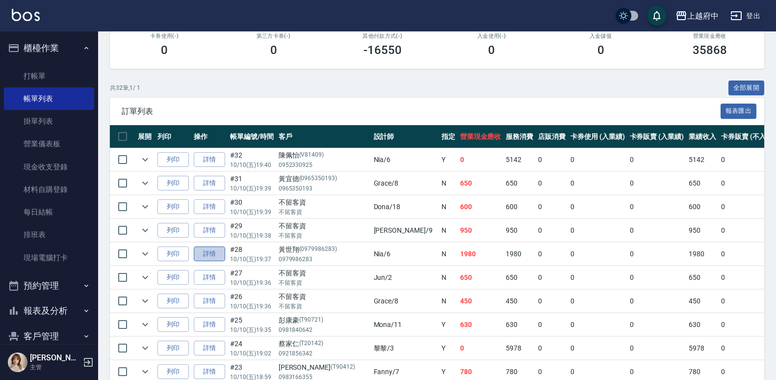
click at [221, 257] on link "詳情" at bounding box center [209, 253] width 31 height 15
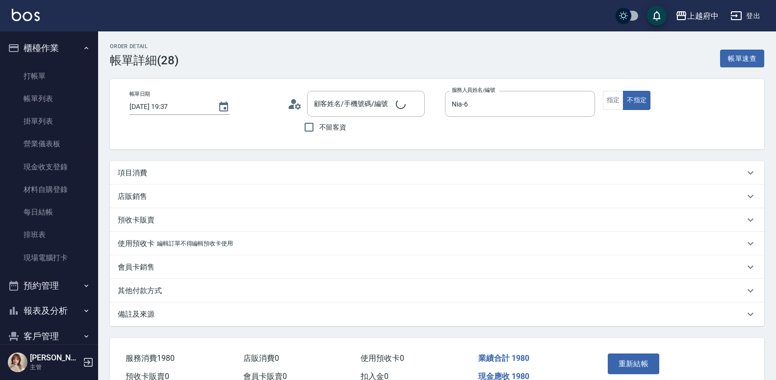
type input "2025/10/10 19:37"
type input "Nia-6"
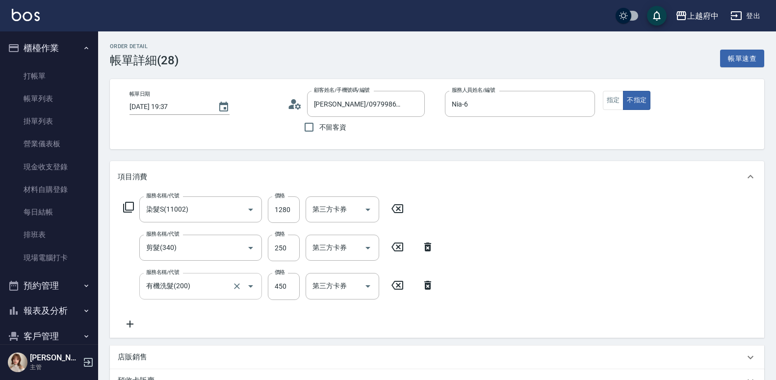
type input "黃世翔/0979986283/0979986283"
type input "染髮S(11002)"
type input "剪髮(340)"
type input "有機洗髮(200)"
click at [234, 210] on icon "Clear" at bounding box center [237, 210] width 10 height 10
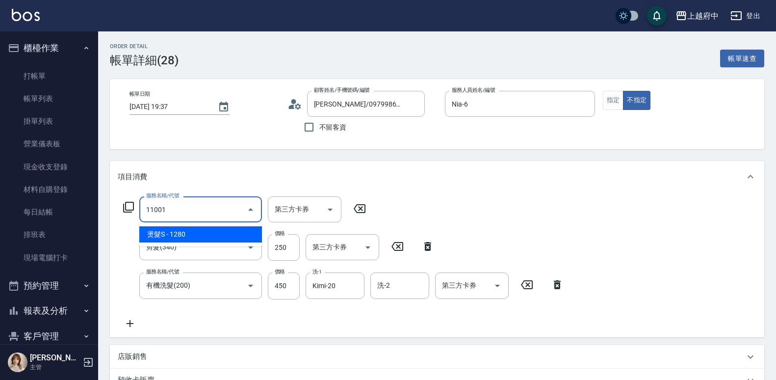
type input "燙髮S(11001)"
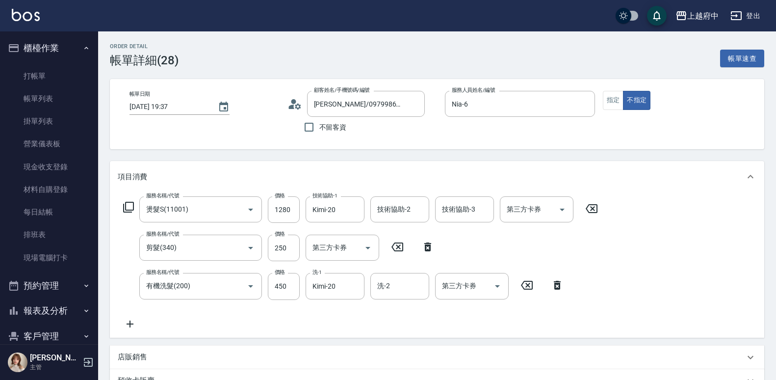
click at [360, 314] on div "服務名稱/代號 燙髮S(11001) 服務名稱/代號 價格 1280 價格 技術協助-1 Kimi-20 技術協助-1 技術協助-2 技術協助-2 技術協助-…" at bounding box center [361, 262] width 486 height 133
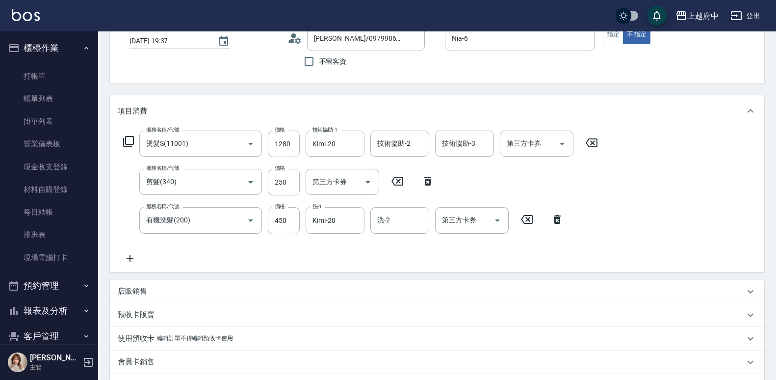
scroll to position [213, 0]
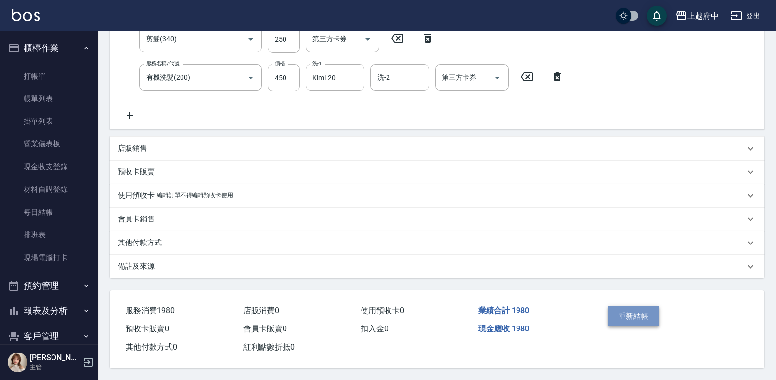
click at [622, 306] on button "重新結帳" at bounding box center [634, 316] width 52 height 21
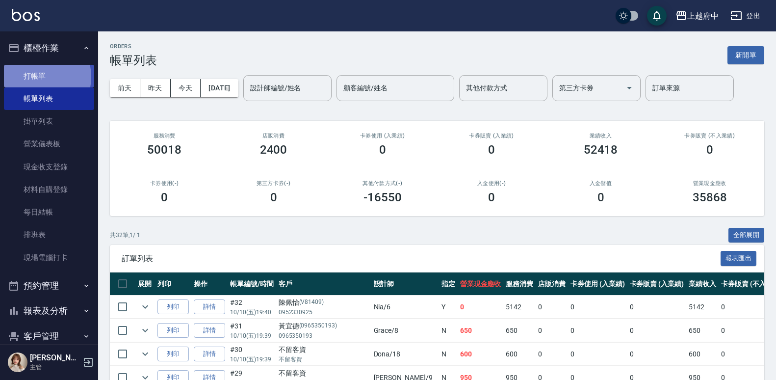
click at [35, 75] on link "打帳單" at bounding box center [49, 76] width 90 height 23
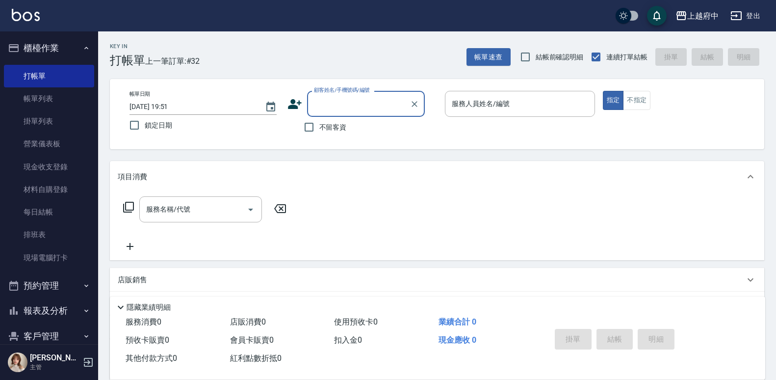
type input "ㄒ"
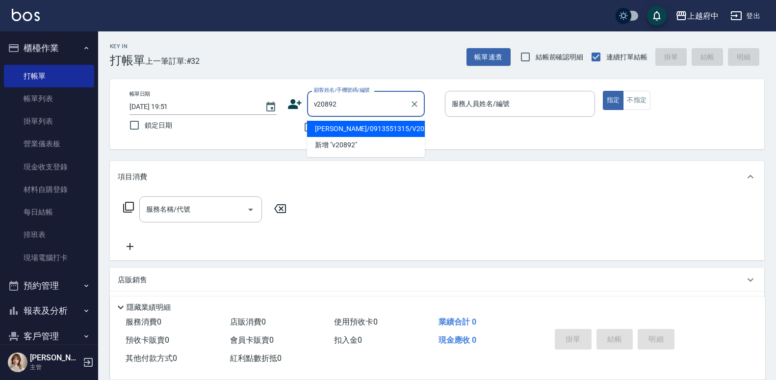
click at [369, 129] on li "邱珮瑄/0913551315/V20892" at bounding box center [366, 129] width 118 height 16
type input "邱珮瑄/0913551315/V20892"
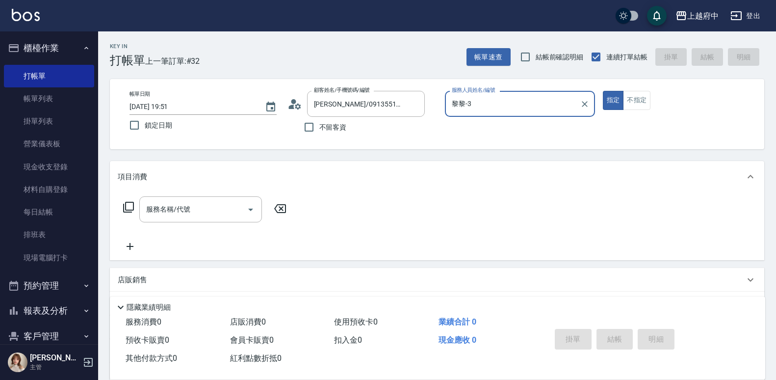
type input "黎黎-3"
click at [163, 202] on input "服務名稱/代號" at bounding box center [193, 209] width 99 height 17
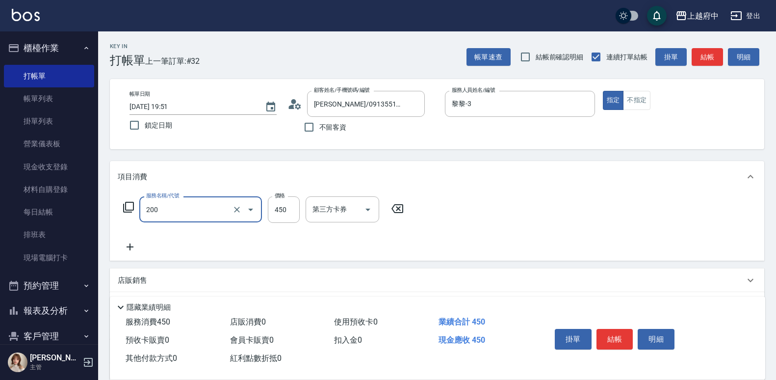
type input "有機洗髮(200)"
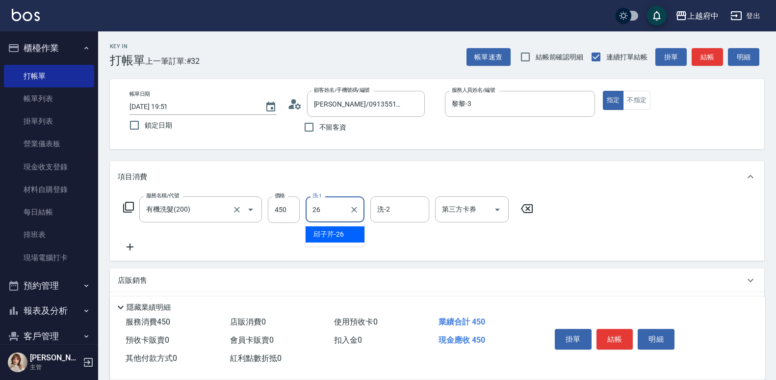
type input "邱子芹-26"
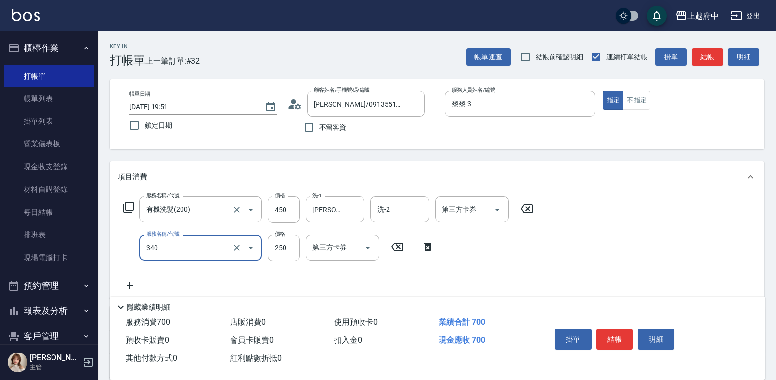
type input "剪髮(340)"
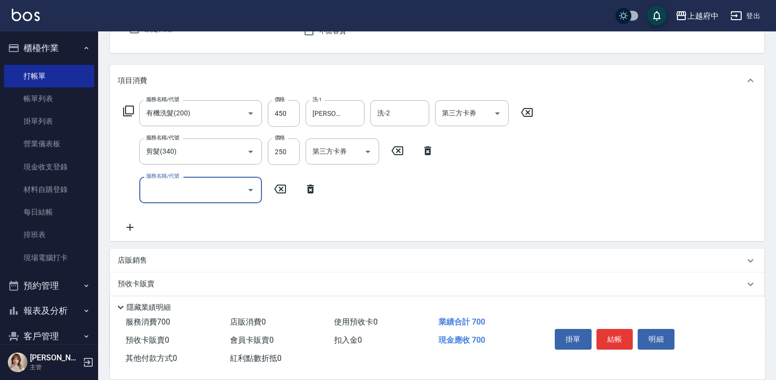
scroll to position [98, 0]
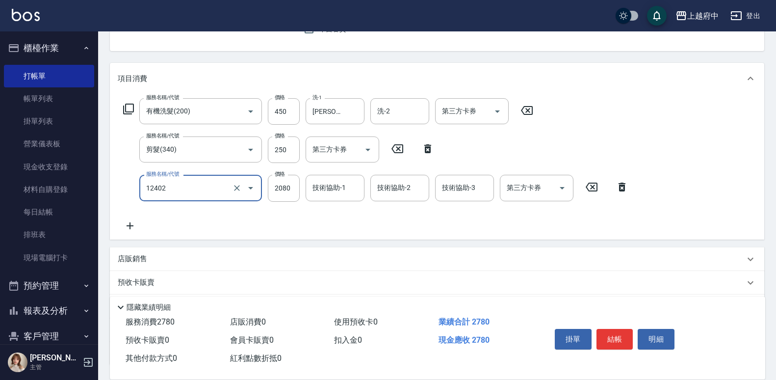
type input "染髮M(12402)"
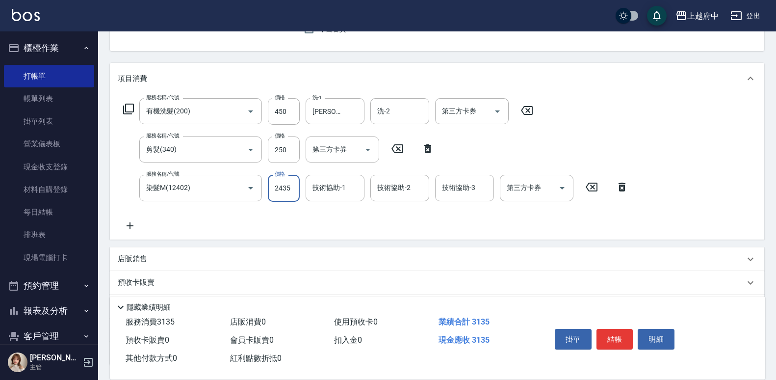
type input "2435"
type input "David-9"
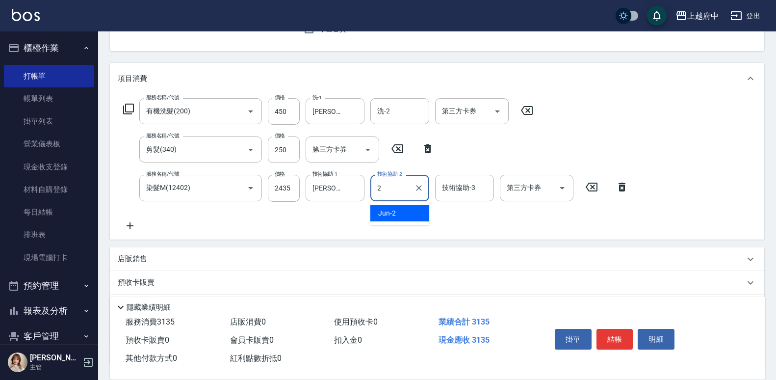
type input "Jun-2"
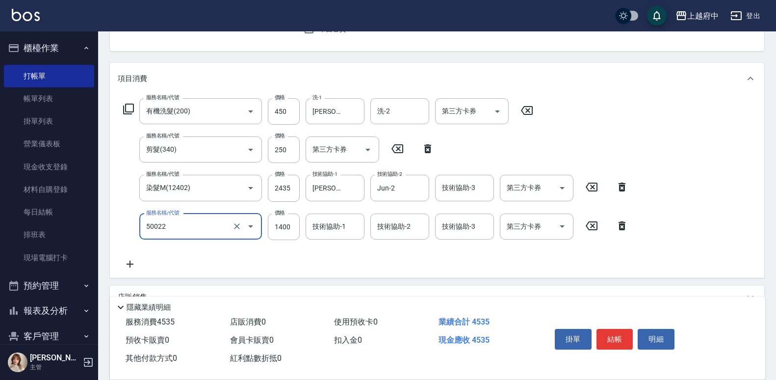
type input "漂髮 中(50022)"
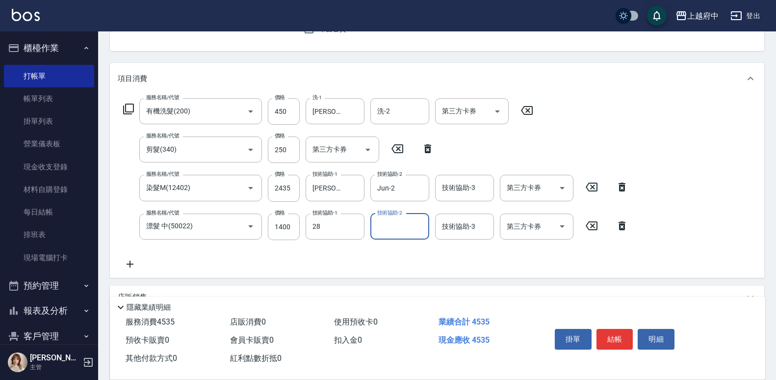
type input "李鎮宇-28"
type input "Kimi-20"
click at [285, 222] on input "1400" at bounding box center [284, 226] width 32 height 26
type input "2100"
drag, startPoint x: 236, startPoint y: 226, endPoint x: 216, endPoint y: 227, distance: 19.2
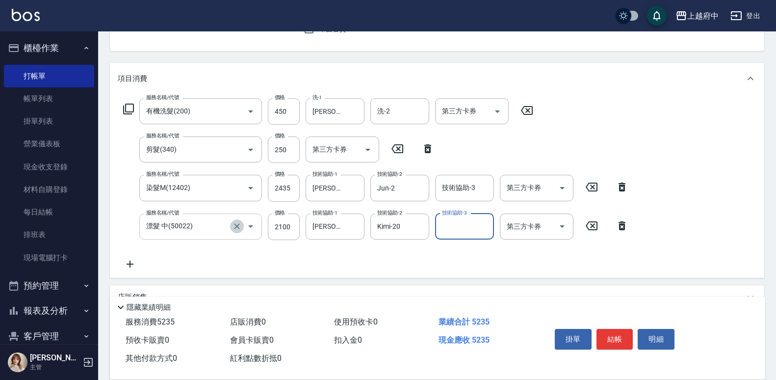
click at [235, 226] on icon "Clear" at bounding box center [237, 226] width 10 height 10
type input "漂髮 中(50022)"
click at [235, 227] on icon "Clear" at bounding box center [237, 226] width 10 height 10
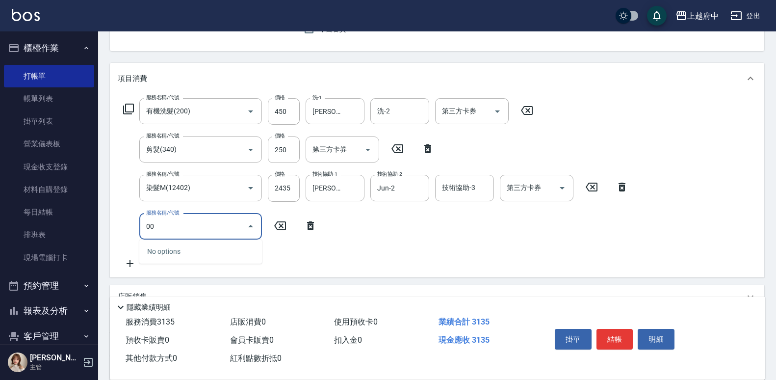
type input "0"
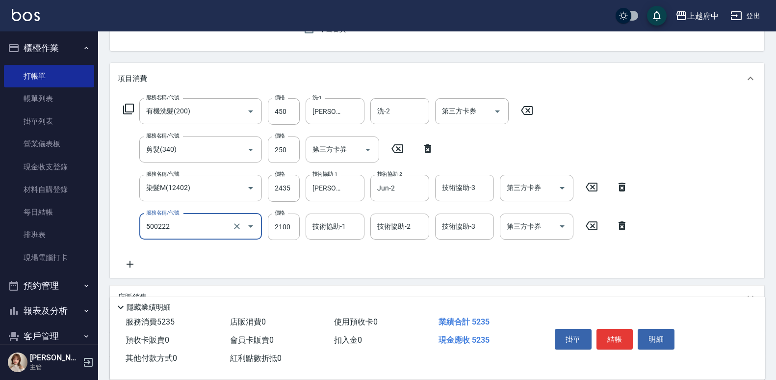
type input "漂髮 長(500222)"
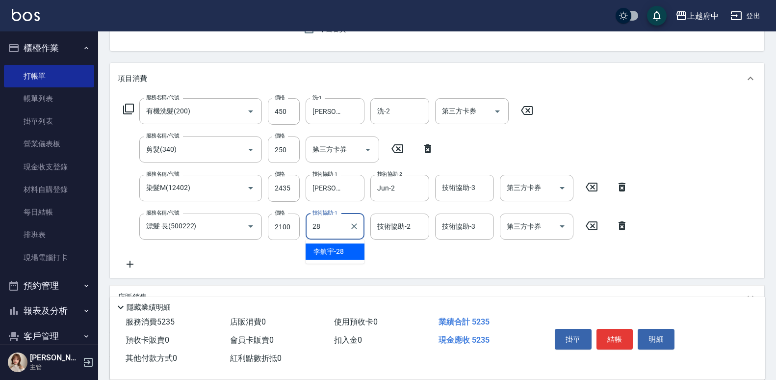
type input "李鎮宇-28"
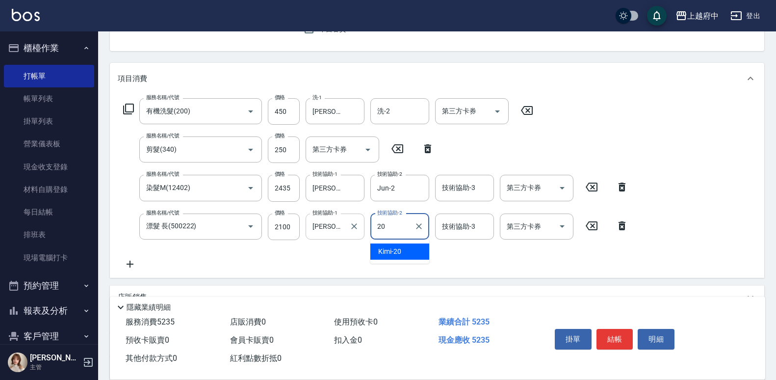
type input "Kimi-20"
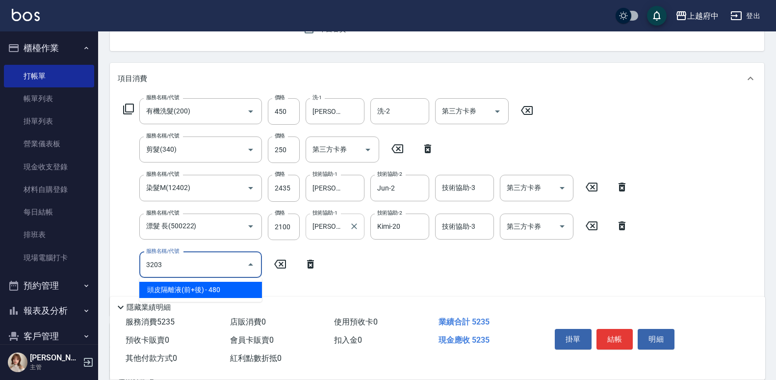
type input "32033"
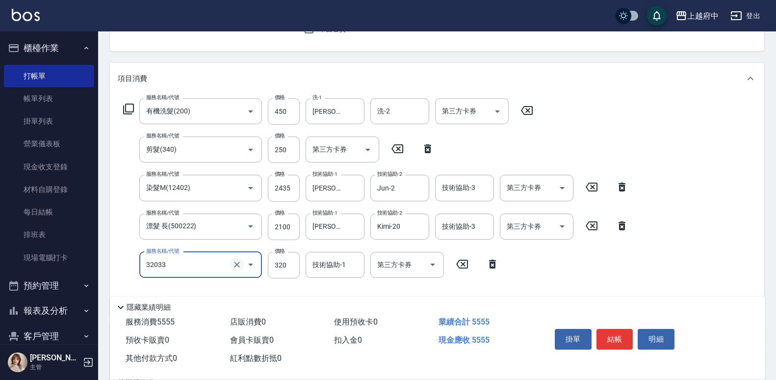
click at [235, 268] on icon "Clear" at bounding box center [237, 265] width 10 height 10
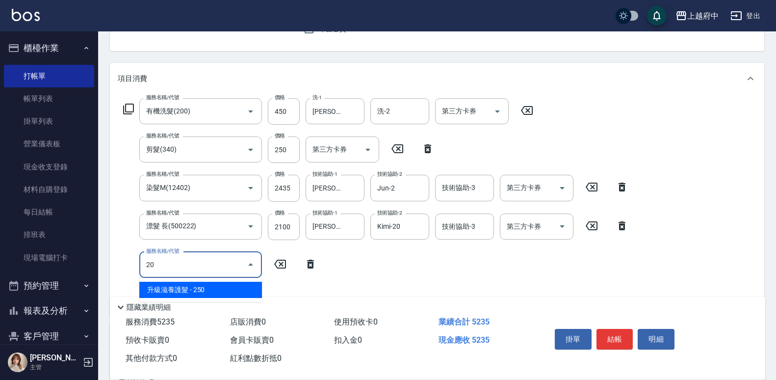
type input "2"
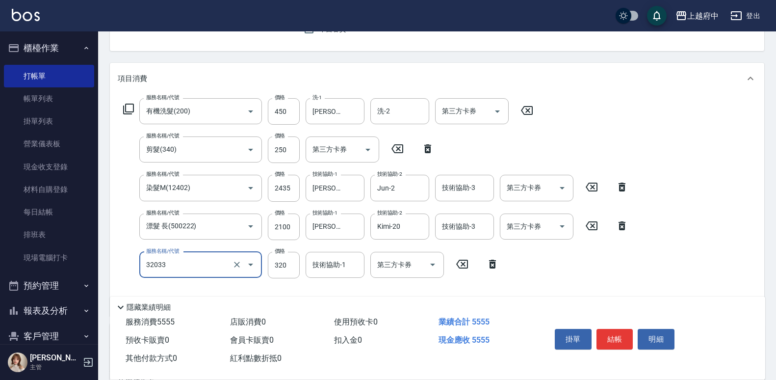
type input "頭皮隔離液(32033)"
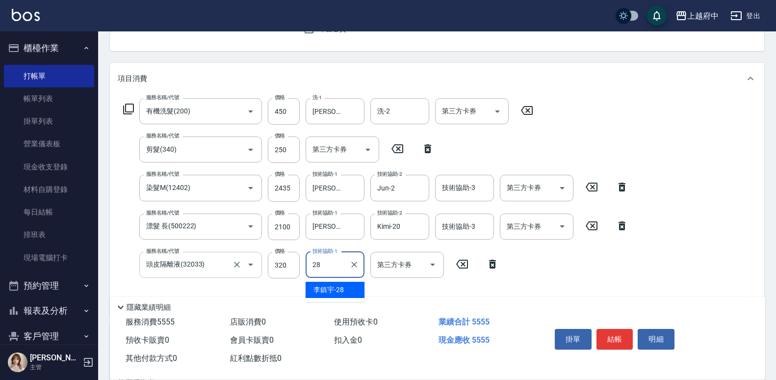
type input "李鎮宇-28"
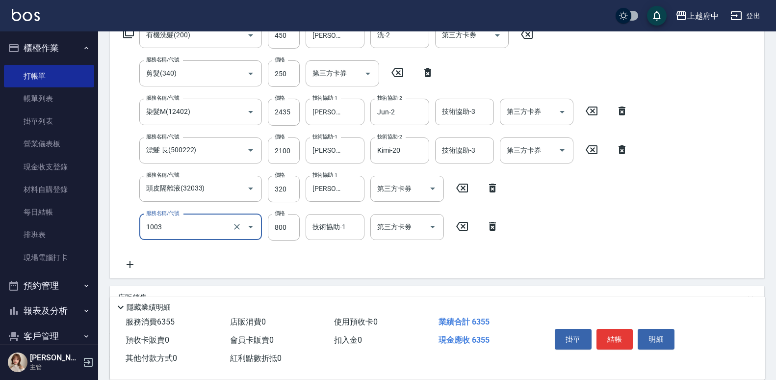
scroll to position [196, 0]
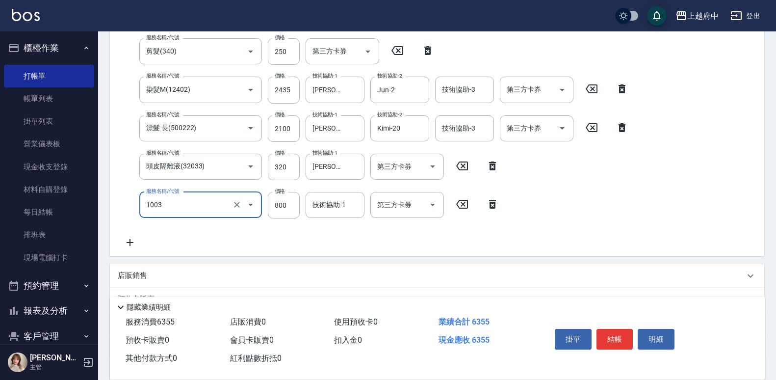
type input "+升級結構染 (含隔離)(1003)"
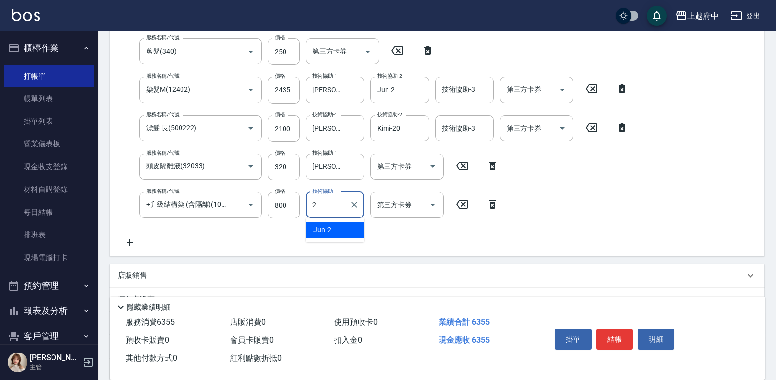
type input "Jun-2"
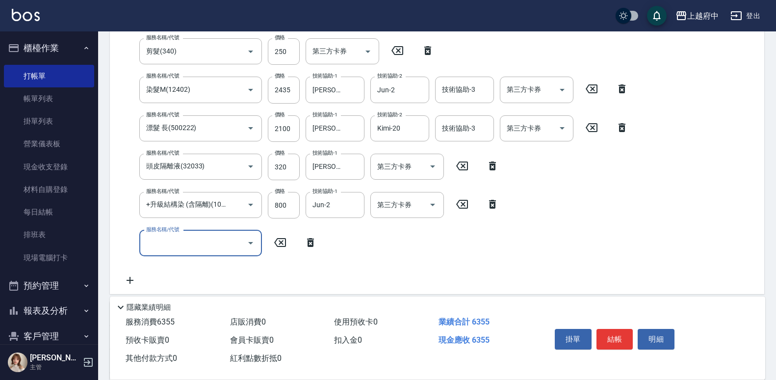
scroll to position [0, 0]
type input "區塊染髮(801)"
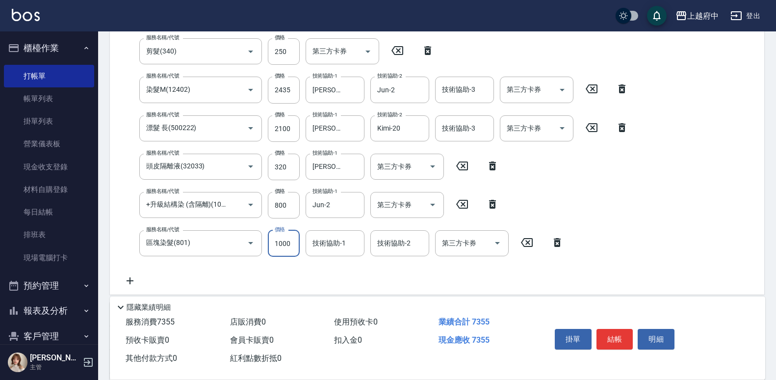
type input "1000"
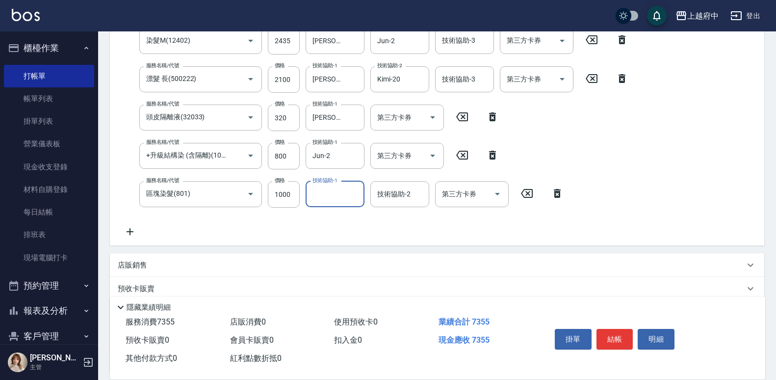
click at [145, 264] on p "店販銷售" at bounding box center [132, 265] width 29 height 10
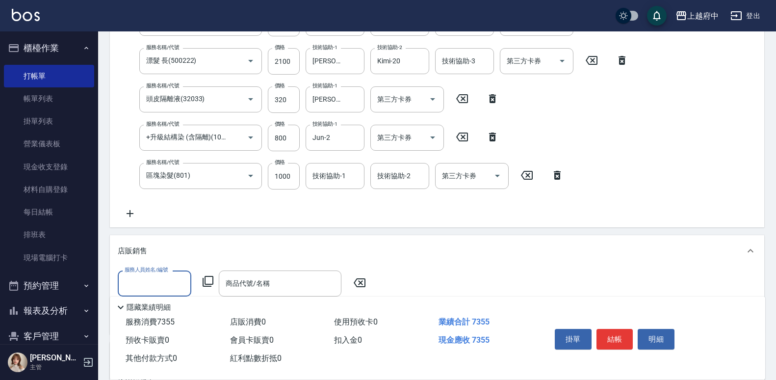
scroll to position [343, 0]
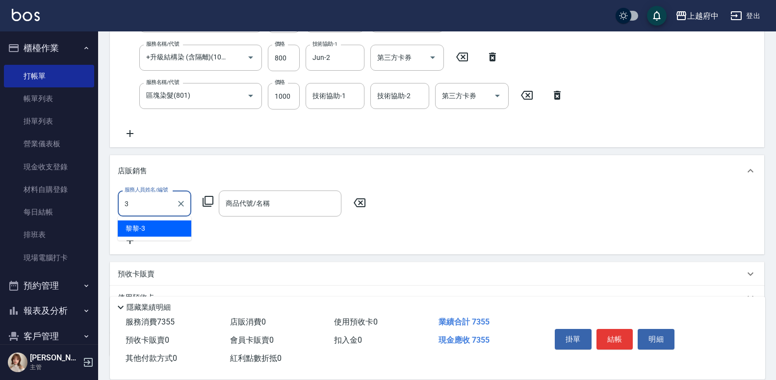
type input "黎黎-3"
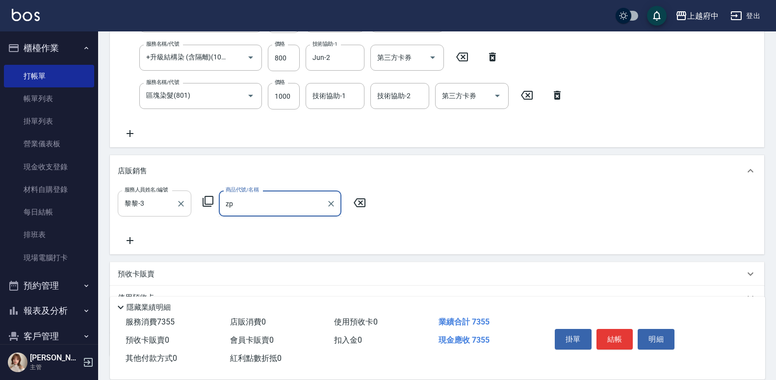
type input "z"
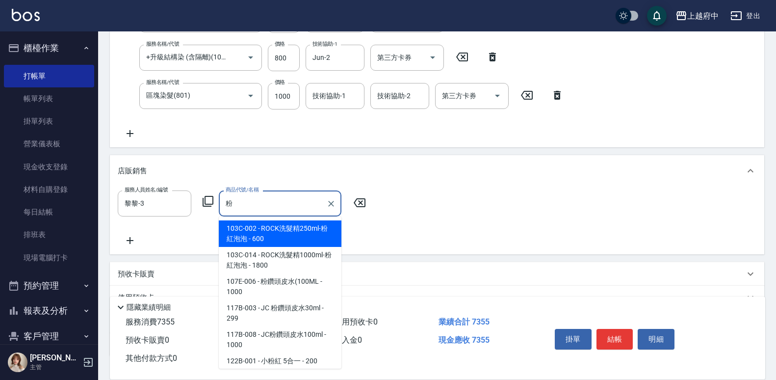
click at [286, 232] on span "103C-002 - ROCK洗髮精250ml-粉紅泡泡 - 600" at bounding box center [280, 233] width 123 height 26
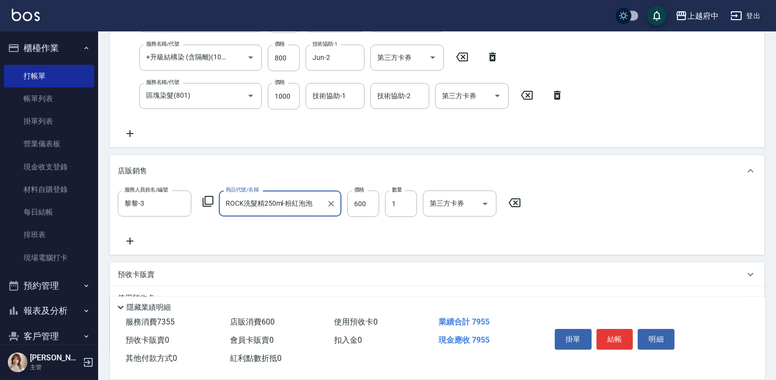
type input "ROCK洗髮精250ml-粉紅泡泡"
click at [370, 238] on div "服務人員姓名/編號 黎黎-3 服務人員姓名/編號 商品代號/名稱 ROCK洗髮精250ml-粉紅泡泡 商品代號/名稱 價格 600 價格 數量 1 數量 第三…" at bounding box center [437, 218] width 639 height 56
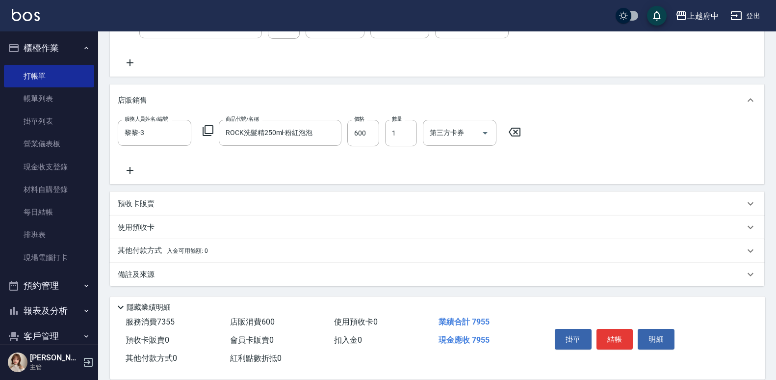
scroll to position [415, 0]
click at [150, 250] on p "其他付款方式 入金可用餘額: 0" at bounding box center [163, 250] width 90 height 11
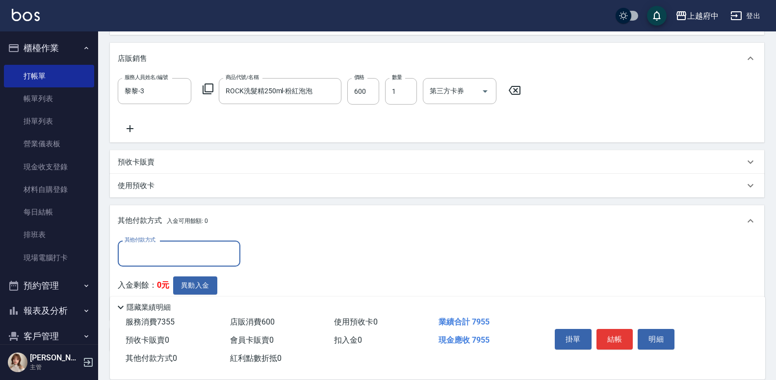
scroll to position [513, 0]
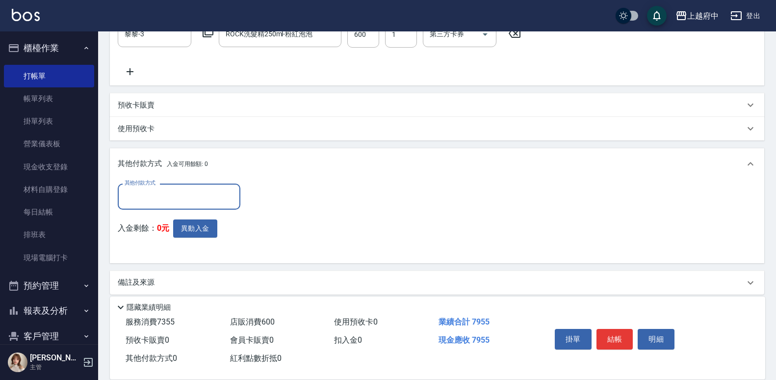
click at [160, 192] on input "其他付款方式" at bounding box center [179, 196] width 114 height 17
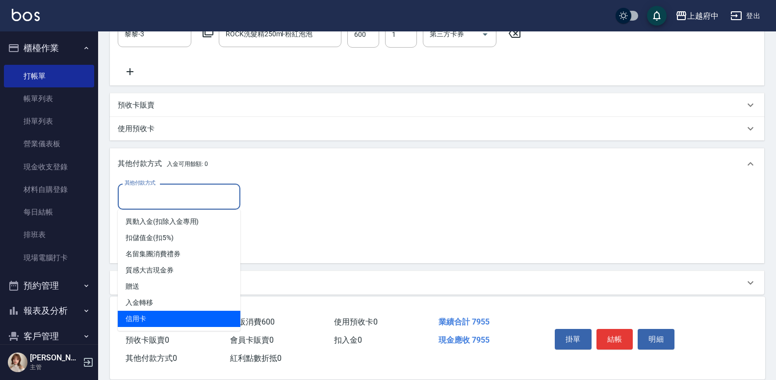
drag, startPoint x: 143, startPoint y: 321, endPoint x: 157, endPoint y: 291, distance: 32.7
click at [142, 320] on span "信用卡" at bounding box center [179, 319] width 123 height 16
type input "信用卡"
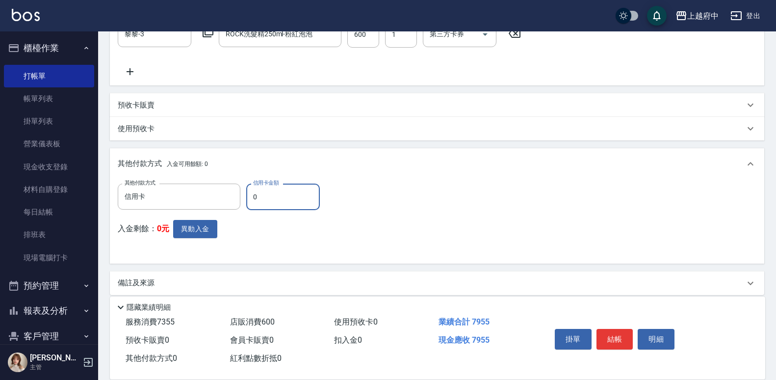
drag, startPoint x: 264, startPoint y: 196, endPoint x: 251, endPoint y: 195, distance: 12.4
click at [251, 195] on input "0" at bounding box center [283, 197] width 74 height 26
type input "7955"
click at [366, 232] on div "其他付款方式 信用卡 其他付款方式 信用卡金額 7955 信用卡金額 入金剩餘： 0元 異動入金" at bounding box center [437, 220] width 639 height 72
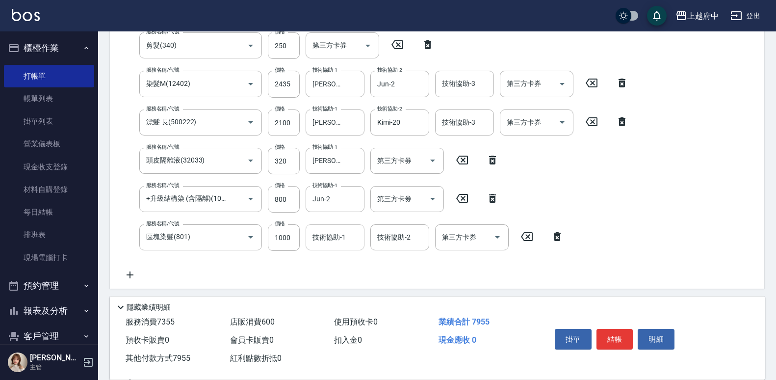
scroll to position [218, 0]
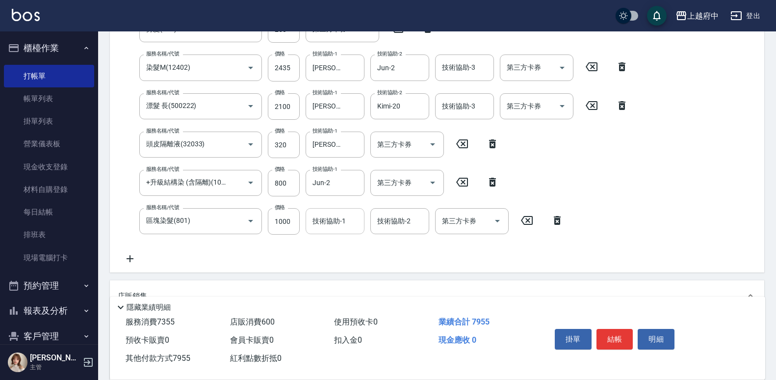
click at [335, 224] on input "技術協助-1" at bounding box center [335, 220] width 50 height 17
type input "Jun-2"
click at [383, 261] on div "服務名稱/代號 有機洗髮(200) 服務名稱/代號 價格 450 價格 洗-1 邱子芹-26 洗-1 洗-2 洗-2 第三方卡券 第三方卡券 服務名稱/代號 …" at bounding box center [376, 121] width 517 height 287
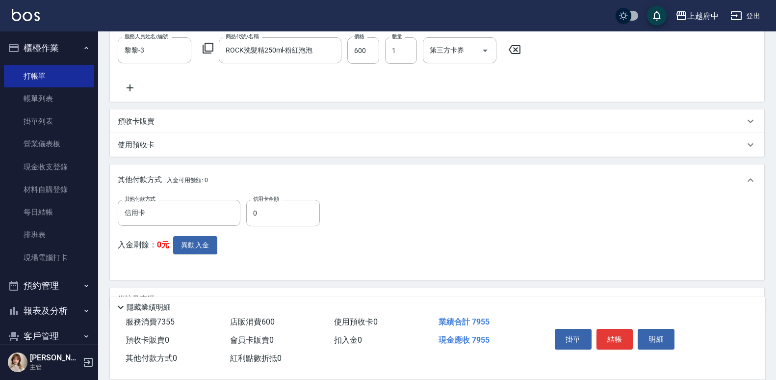
scroll to position [513, 0]
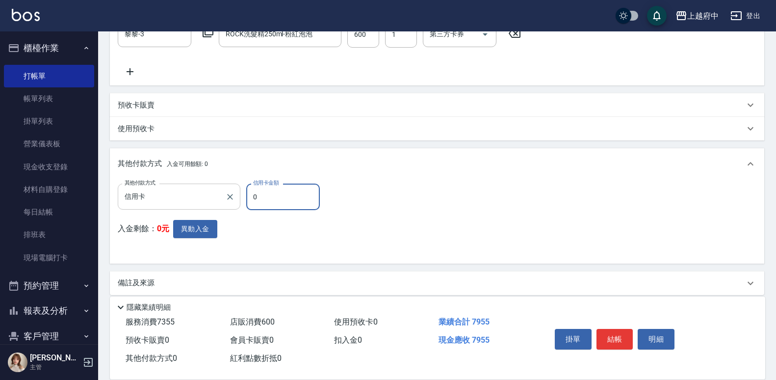
drag, startPoint x: 272, startPoint y: 205, endPoint x: 235, endPoint y: 203, distance: 37.4
click at [235, 203] on div "其他付款方式 信用卡 其他付款方式 信用卡金額 0 信用卡金額" at bounding box center [222, 197] width 208 height 26
type input "7955"
click at [619, 329] on button "結帳" at bounding box center [615, 339] width 37 height 21
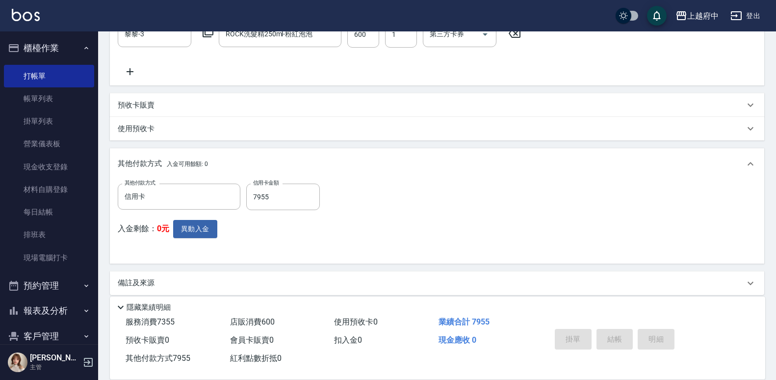
type input "2025/10/10 20:03"
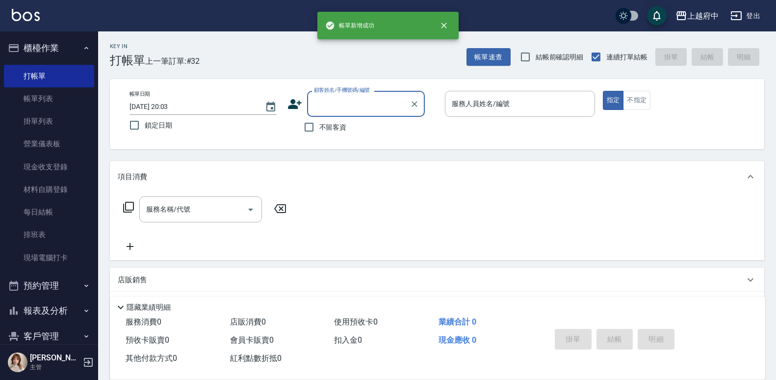
scroll to position [0, 0]
